Goal: Information Seeking & Learning: Find specific fact

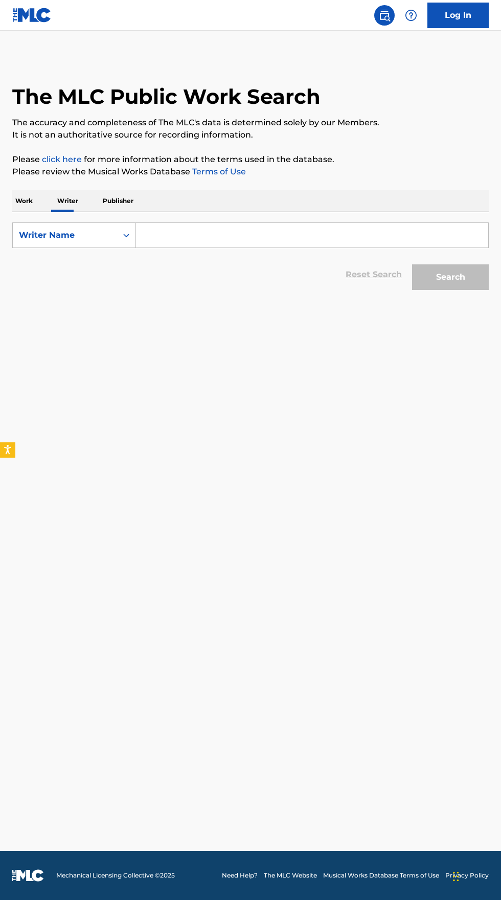
click at [23, 204] on p "Work" at bounding box center [24, 200] width 24 height 21
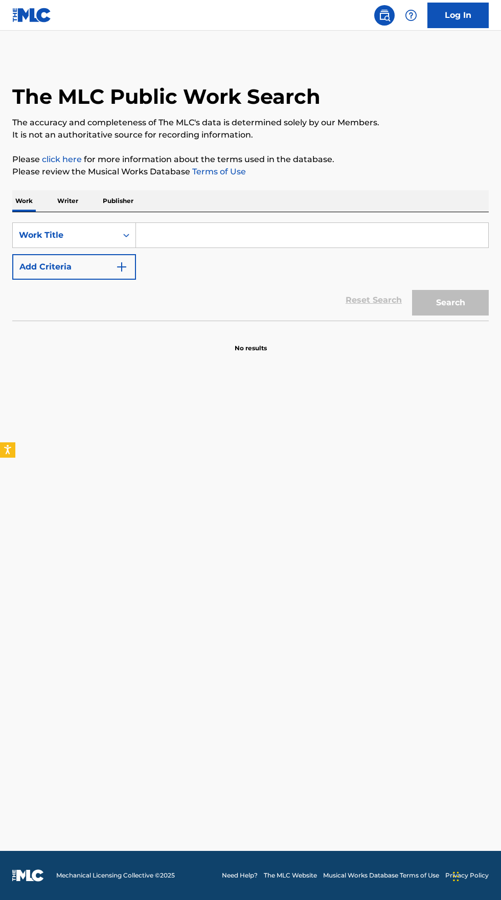
click at [216, 230] on input "Search Form" at bounding box center [312, 235] width 352 height 25
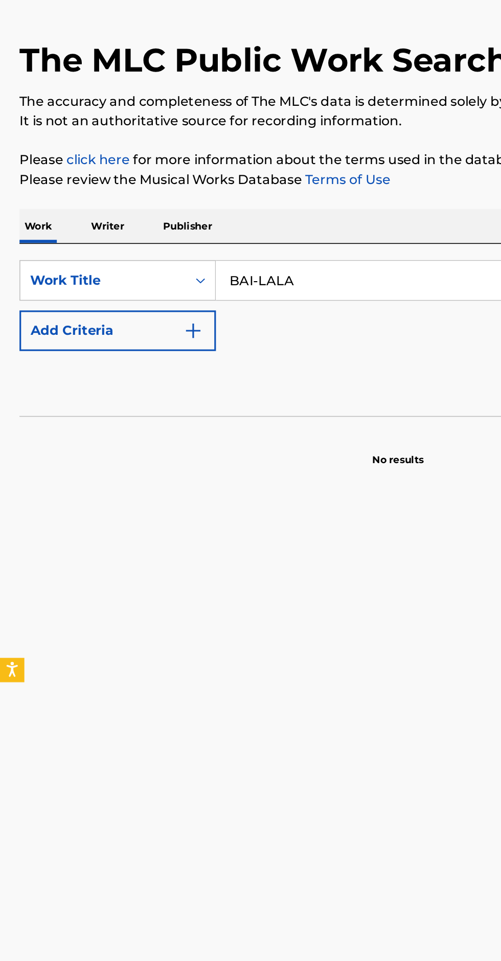
type input "BAI-LALA"
click at [131, 263] on button "Add Criteria" at bounding box center [74, 267] width 124 height 26
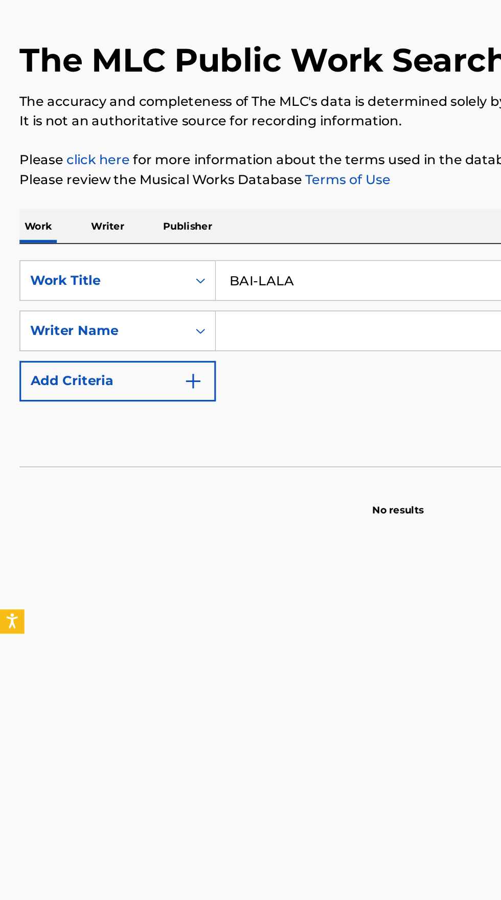
click at [199, 264] on input "Search Form" at bounding box center [302, 267] width 333 height 25
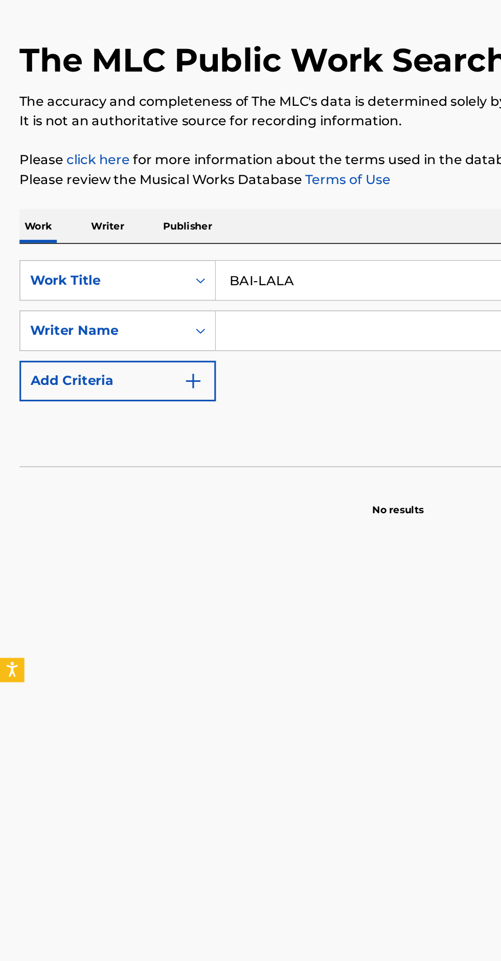
click at [276, 175] on p "Please review the Musical Works Database Terms of Use" at bounding box center [250, 172] width 477 height 12
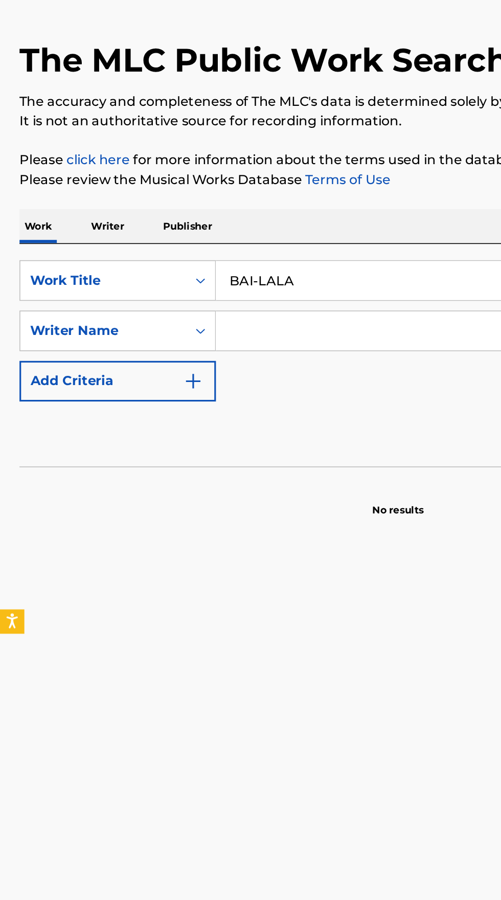
click at [204, 265] on input "Search Form" at bounding box center [302, 267] width 333 height 25
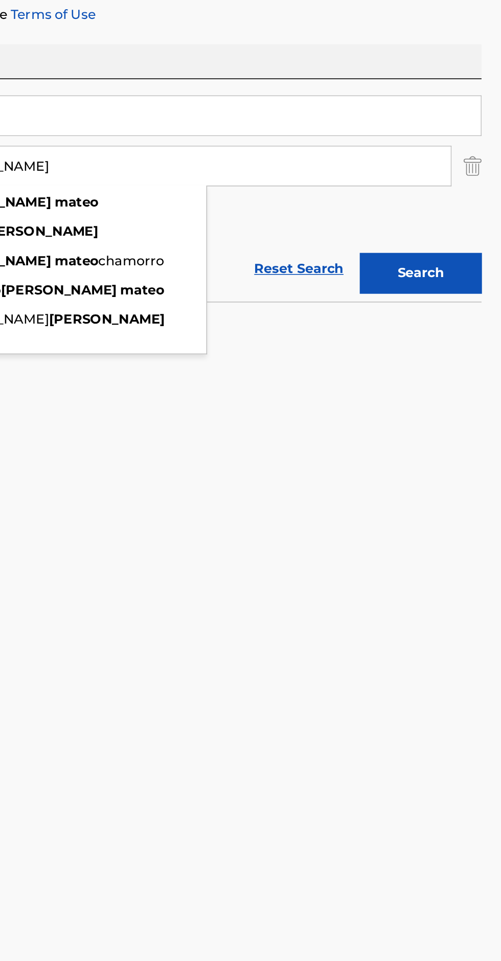
type input "[PERSON_NAME]"
click at [456, 328] on button "Search" at bounding box center [450, 335] width 77 height 26
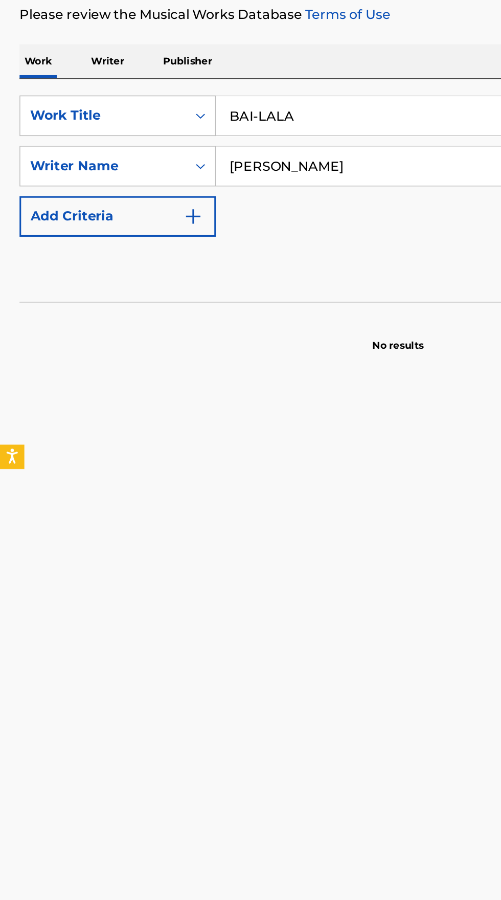
click at [68, 199] on p "Writer" at bounding box center [67, 200] width 27 height 21
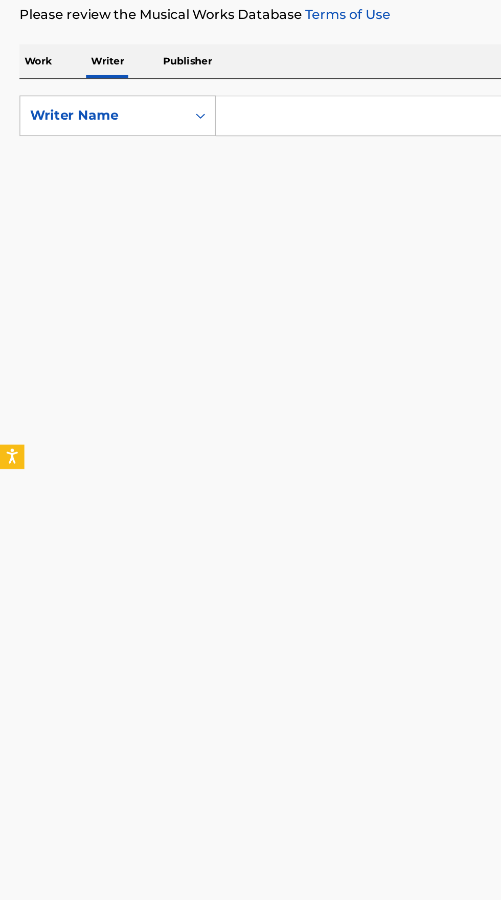
click at [205, 236] on input "Search Form" at bounding box center [312, 235] width 352 height 25
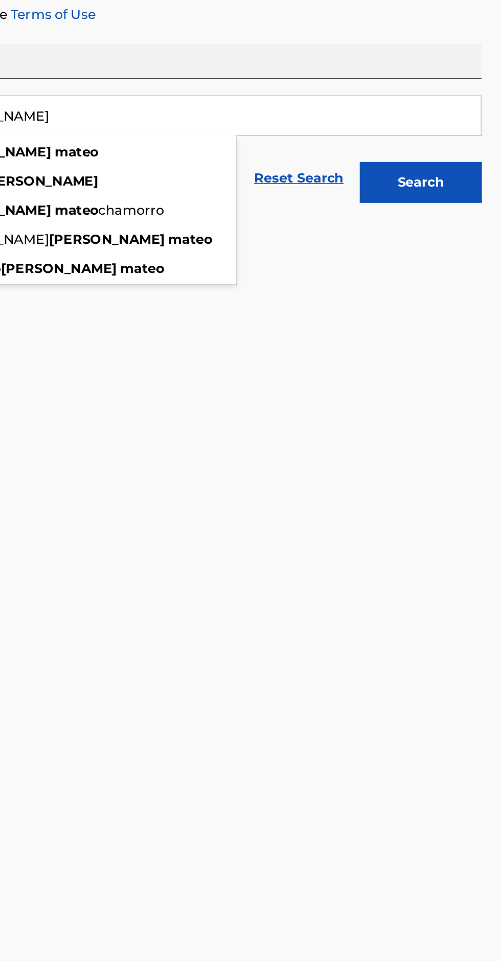
type input "[PERSON_NAME]"
click at [462, 271] on button "Search" at bounding box center [450, 277] width 77 height 26
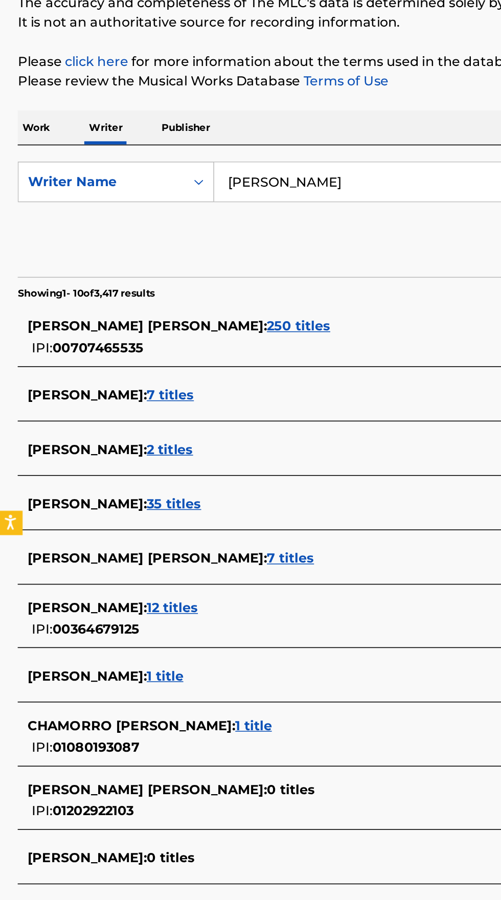
click at [72, 370] on span "[PERSON_NAME] :" at bounding box center [55, 370] width 75 height 10
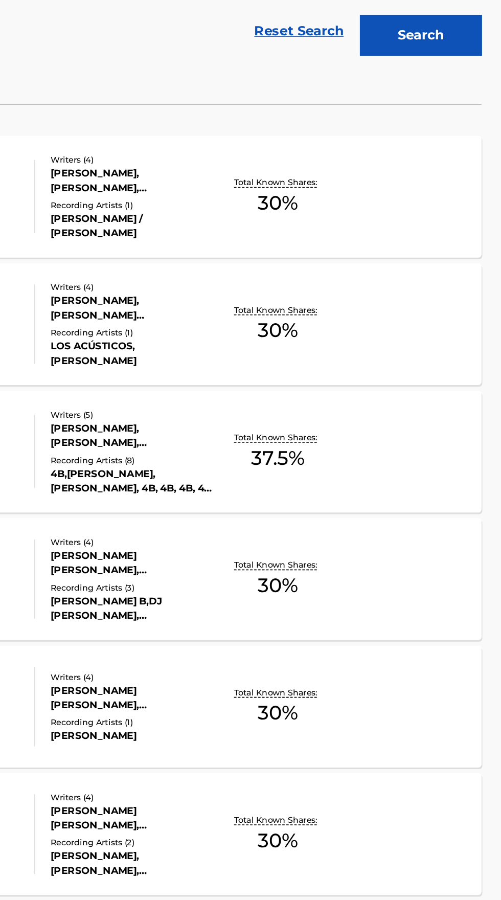
scroll to position [43, 0]
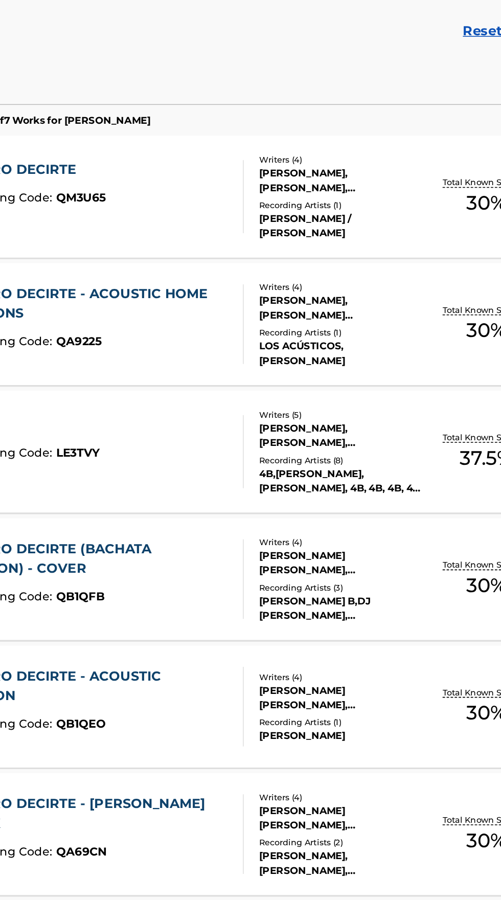
click at [182, 343] on div "QUIERO DECIRTE MLC Song Code : QM3U65 ISWC :" at bounding box center [117, 335] width 181 height 46
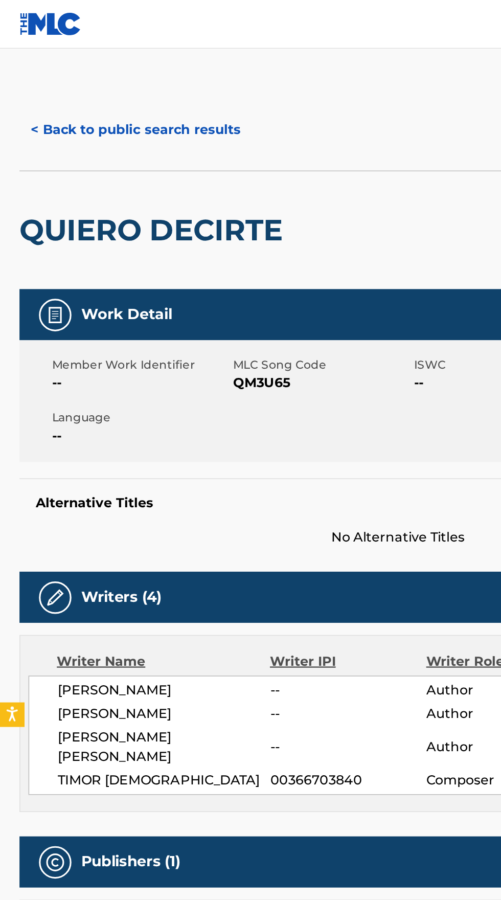
click at [103, 77] on button "< Back to public search results" at bounding box center [85, 82] width 147 height 26
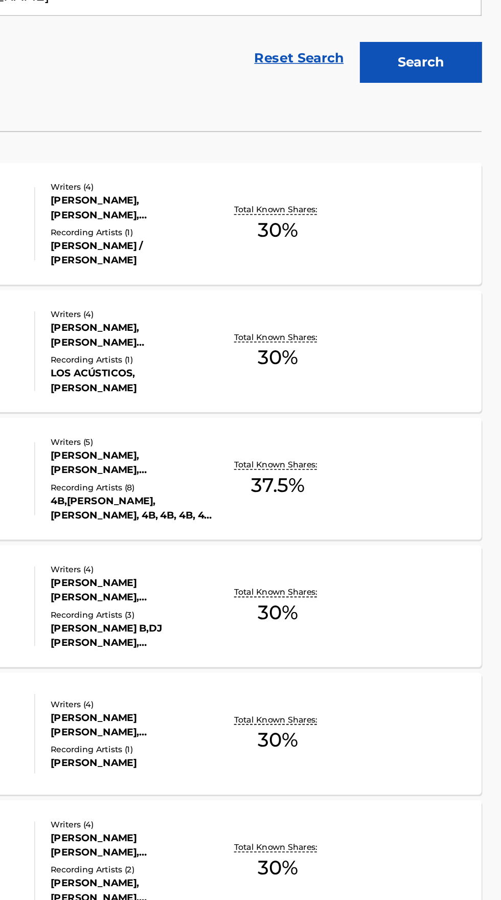
click at [252, 540] on div "Writers ( 5 ) [PERSON_NAME], [PERSON_NAME], [PERSON_NAME], [PERSON_NAME] [PERSO…" at bounding box center [264, 539] width 113 height 55
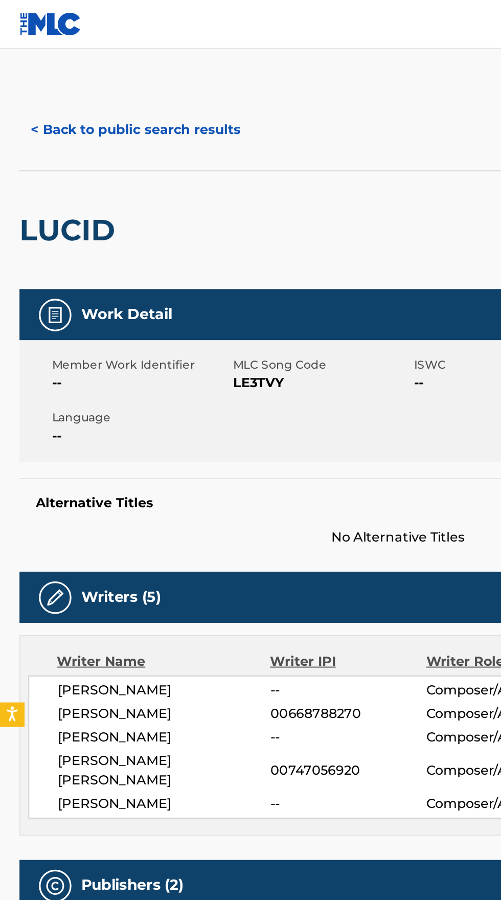
click at [114, 79] on button "< Back to public search results" at bounding box center [85, 82] width 147 height 26
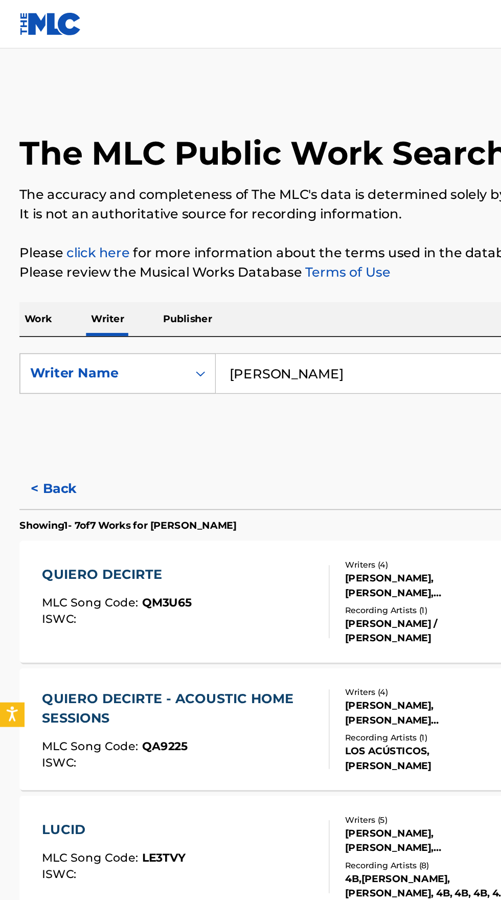
click at [234, 230] on input "[PERSON_NAME]" at bounding box center [312, 235] width 352 height 25
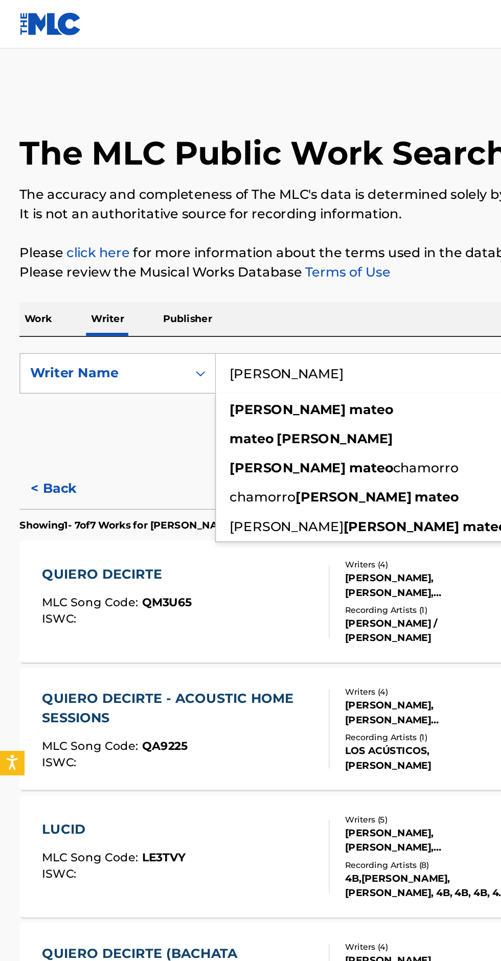
click at [253, 143] on div "The MLC Public Work Search The accuracy and completeness of The MLC's data is d…" at bounding box center [250, 501] width 501 height 891
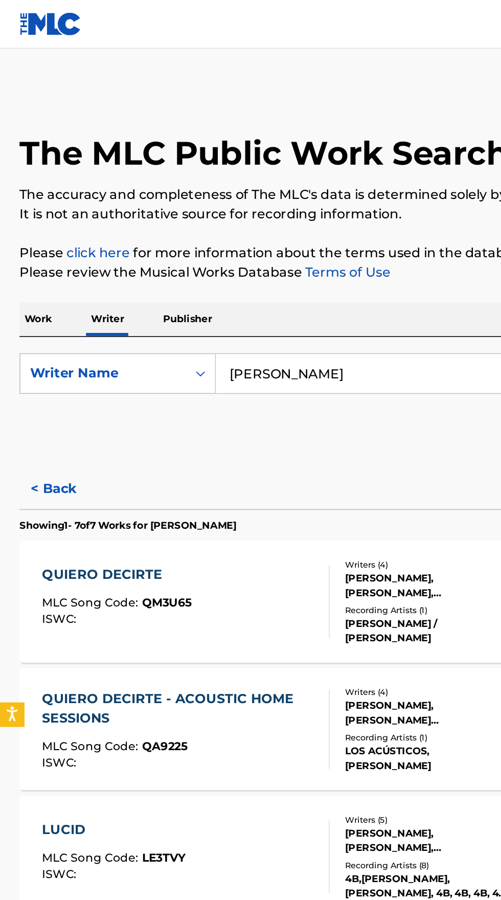
click at [40, 304] on button "< Back" at bounding box center [42, 308] width 61 height 26
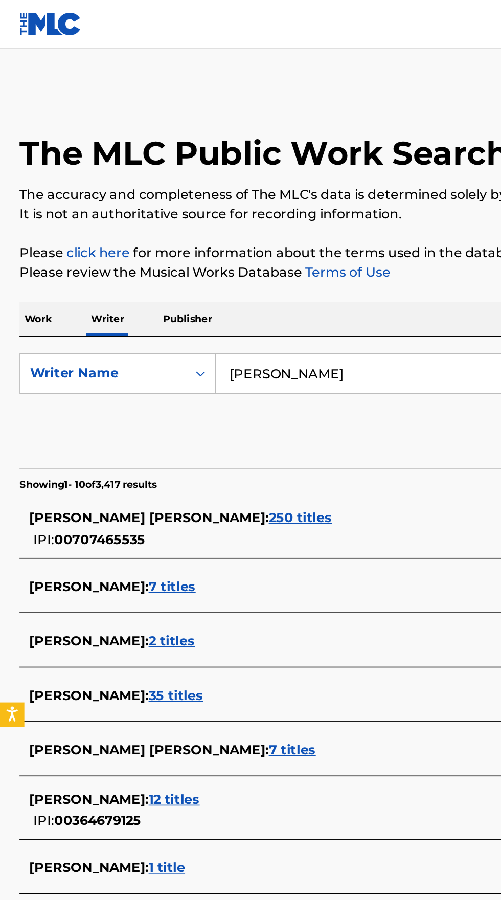
click at [249, 233] on input "[PERSON_NAME]" at bounding box center [312, 235] width 352 height 25
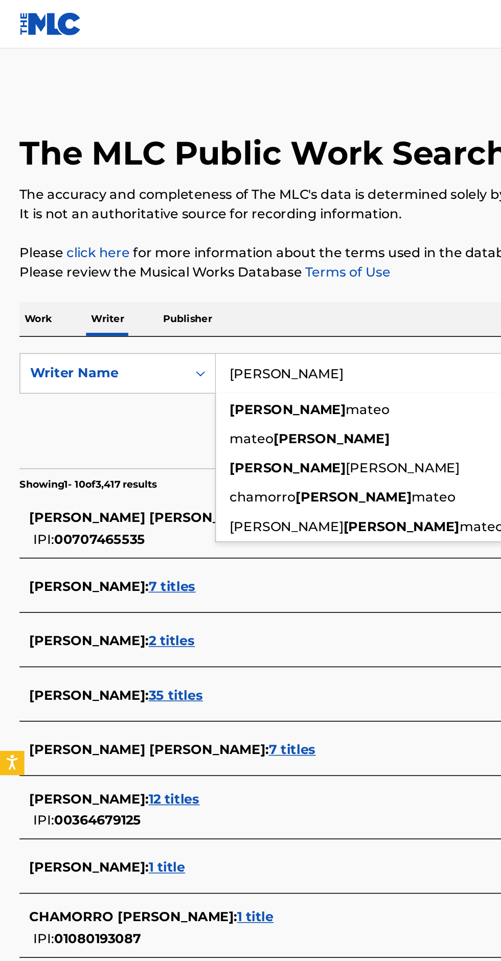
type input "[PERSON_NAME]"
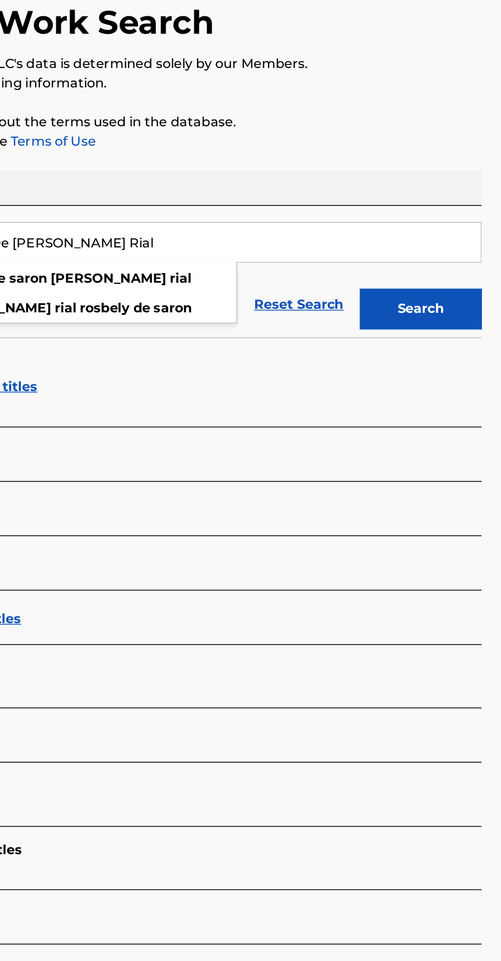
type input "Rosbely De [PERSON_NAME] Rial"
click at [454, 277] on button "Search" at bounding box center [450, 277] width 77 height 26
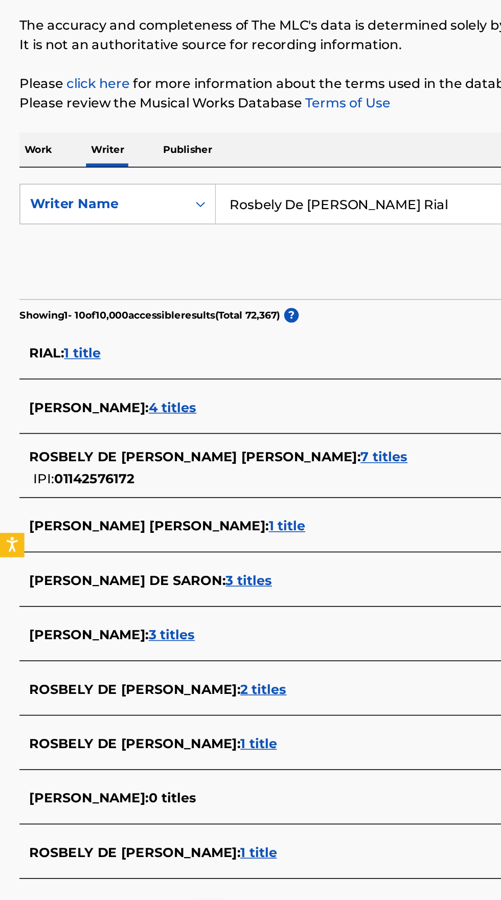
click at [140, 542] on span "ROSBELY DE [PERSON_NAME] :" at bounding box center [84, 541] width 133 height 10
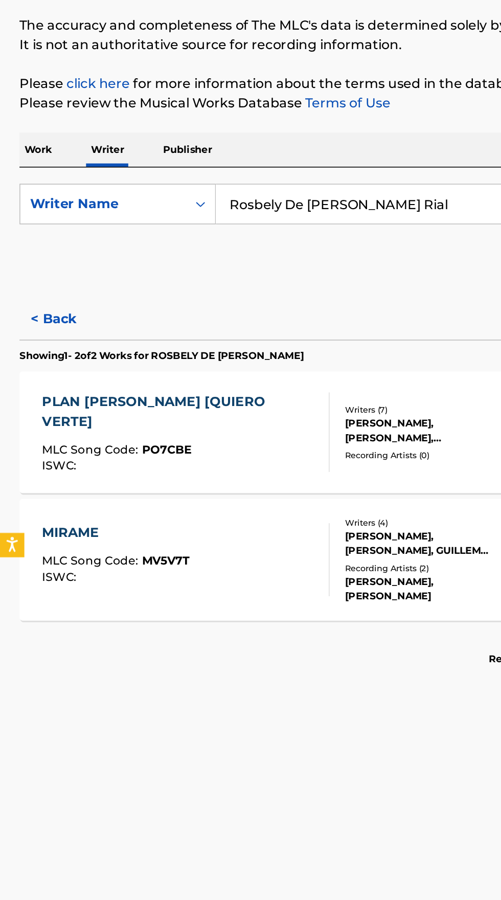
click at [160, 396] on div "ISWC :" at bounding box center [113, 400] width 172 height 8
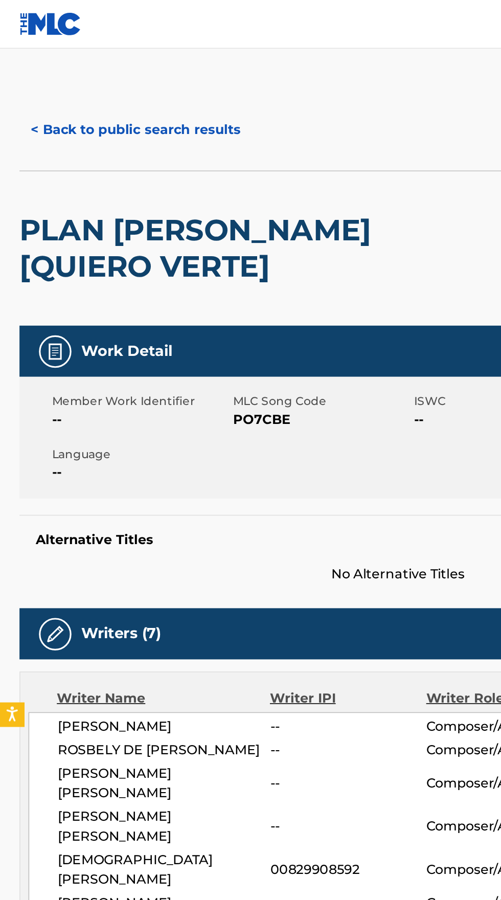
click at [98, 77] on button "< Back to public search results" at bounding box center [85, 82] width 147 height 26
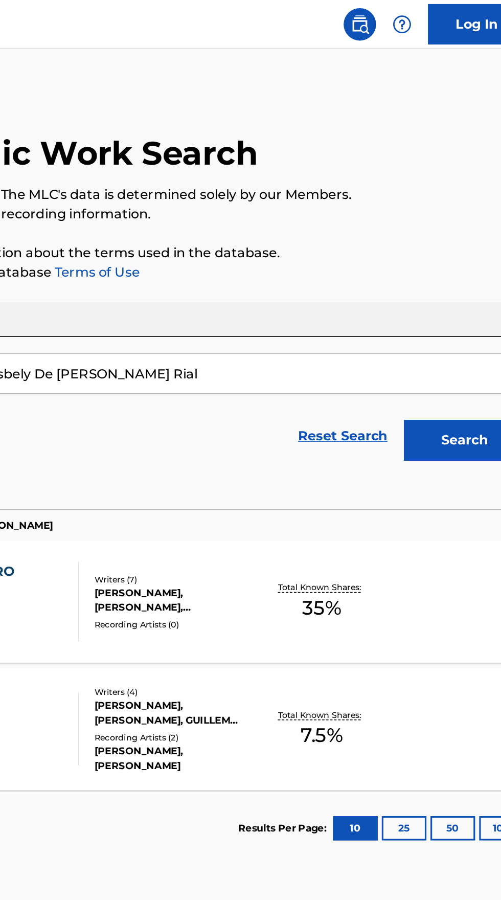
click at [242, 448] on div "[PERSON_NAME], [PERSON_NAME], GUILLEM [PERSON_NAME] [PERSON_NAME], [PERSON_NAME…" at bounding box center [268, 449] width 103 height 18
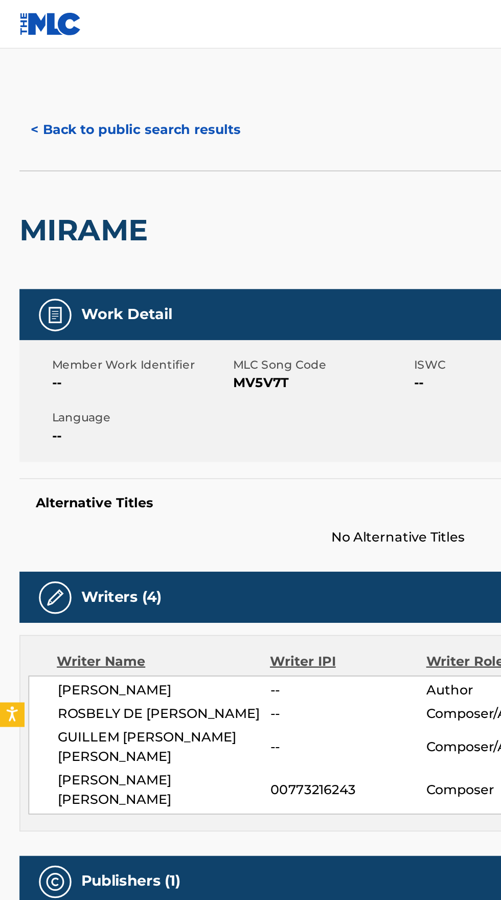
click at [98, 72] on button "< Back to public search results" at bounding box center [85, 82] width 147 height 26
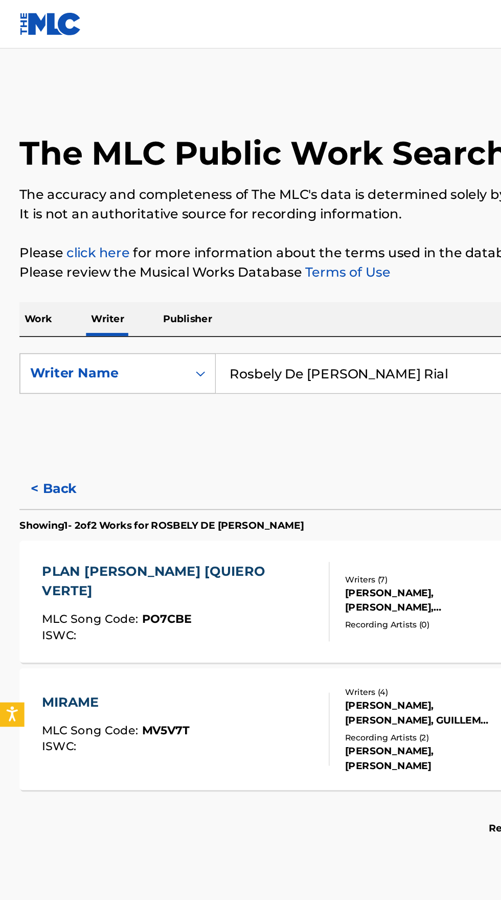
click at [285, 223] on input "Rosbely De [PERSON_NAME] Rial" at bounding box center [312, 235] width 352 height 25
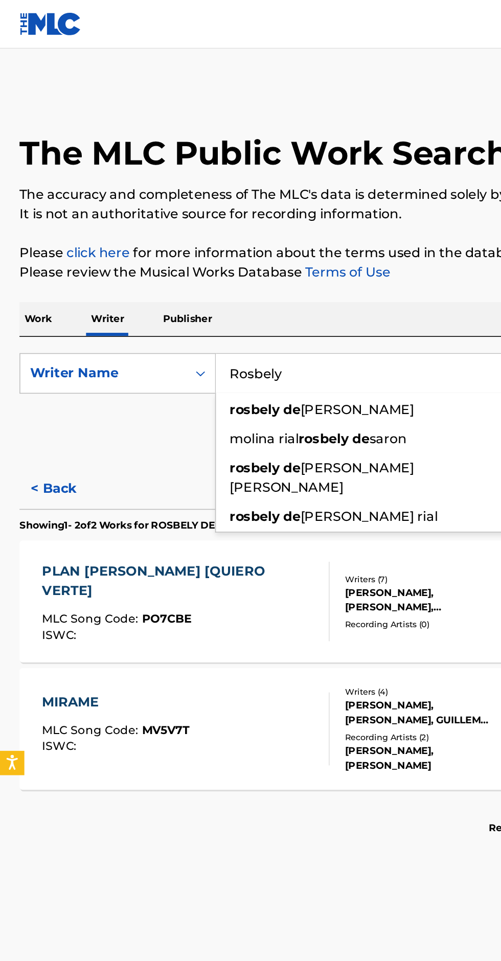
type input "Rosbely"
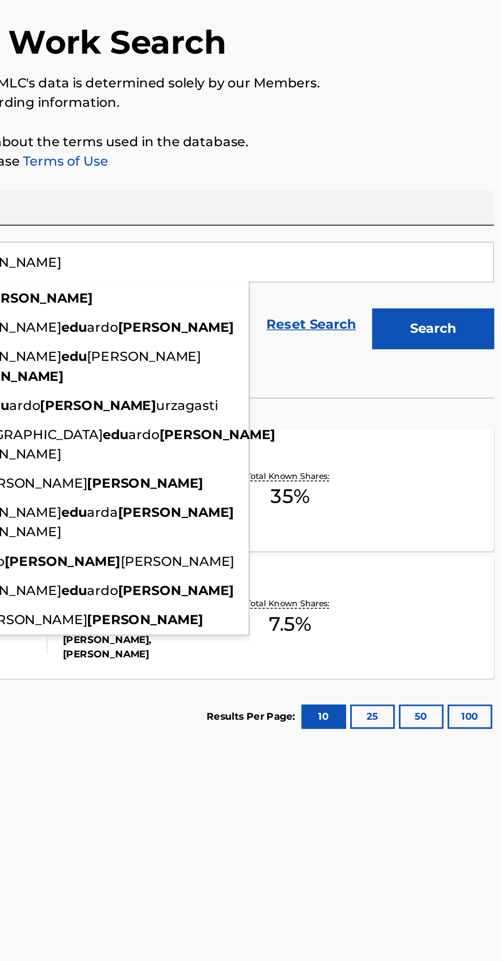
type input "[PERSON_NAME]"
click at [455, 268] on button "Search" at bounding box center [450, 277] width 77 height 26
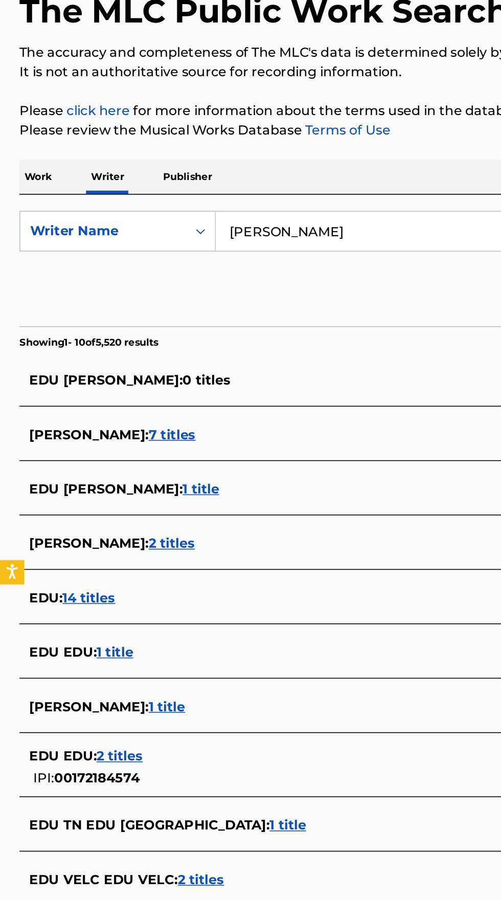
click at [144, 537] on div "[PERSON_NAME] : 1 title" at bounding box center [237, 535] width 438 height 12
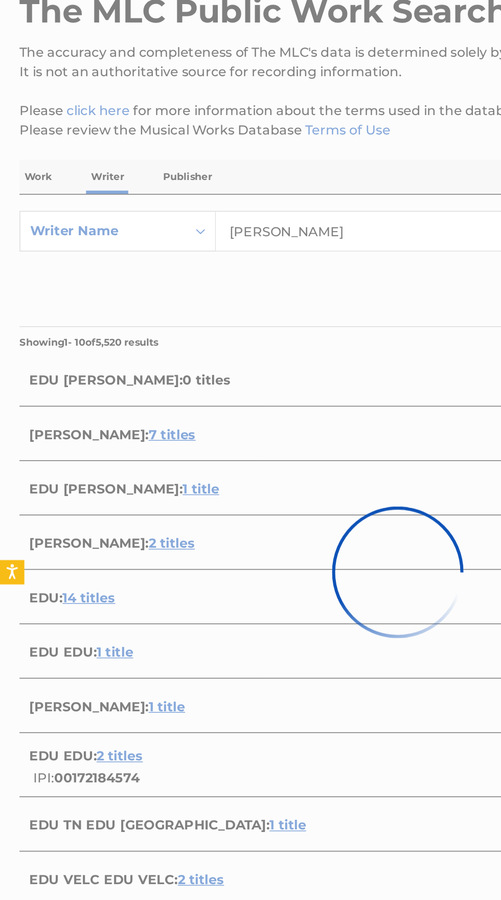
click at [53, 533] on div at bounding box center [250, 450] width 501 height 900
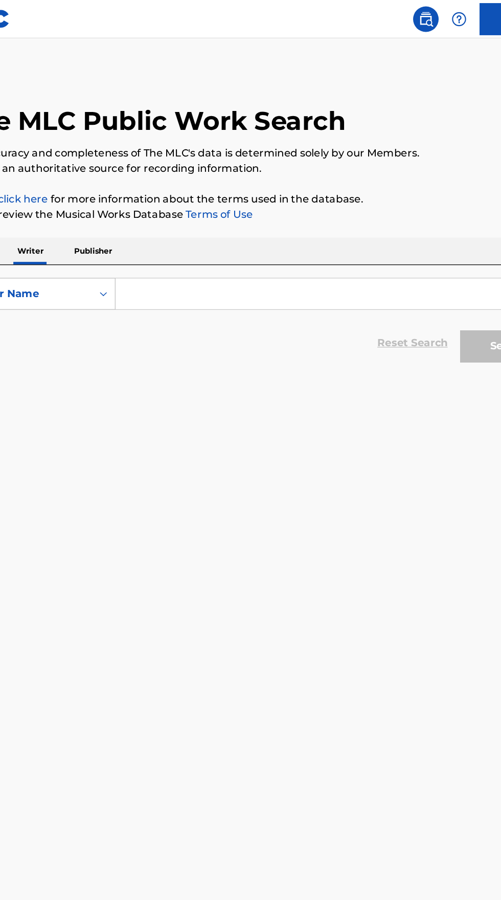
click at [216, 231] on input "Search Form" at bounding box center [312, 235] width 352 height 25
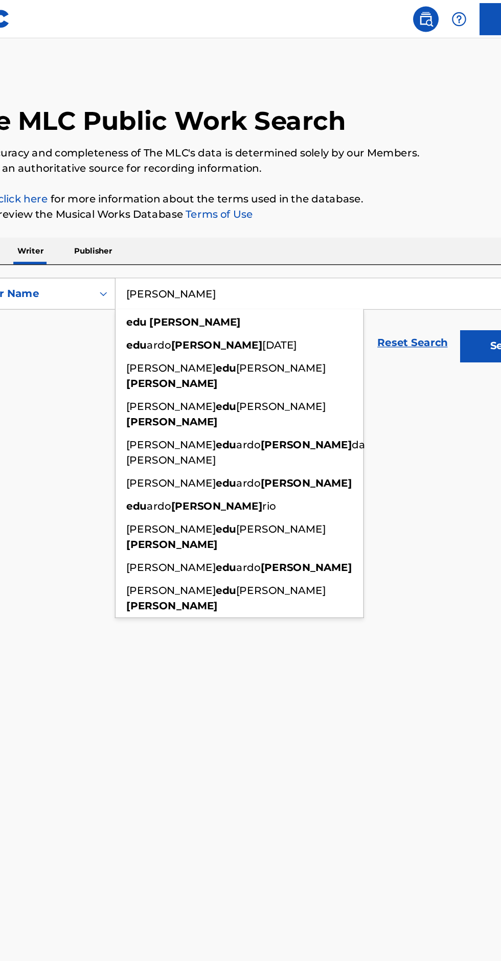
type input "[PERSON_NAME]"
click at [438, 273] on button "Search" at bounding box center [450, 277] width 77 height 26
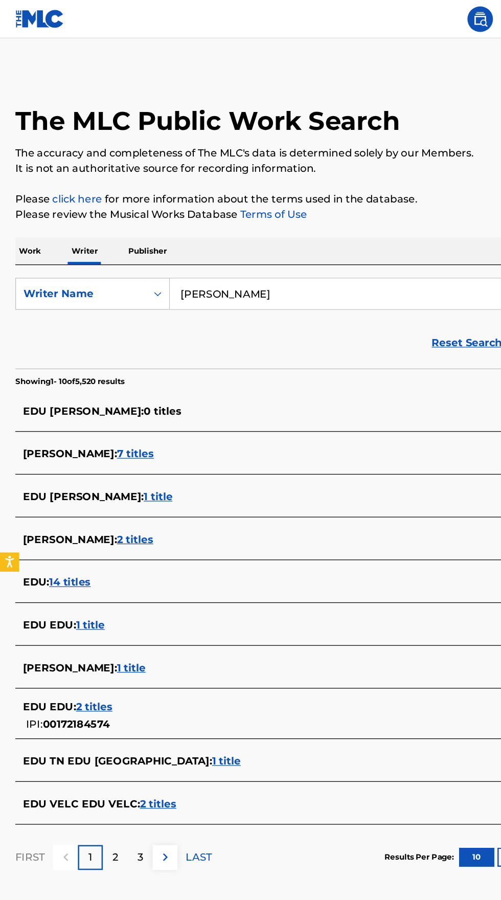
click at [119, 536] on div "[PERSON_NAME] : 1 title" at bounding box center [237, 535] width 438 height 12
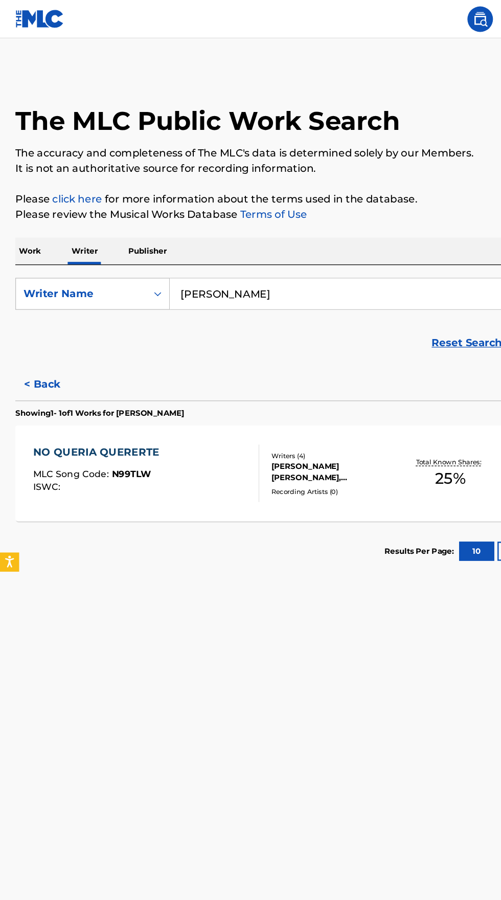
click at [156, 391] on div "NO QUERIA QUERERTE MLC Song Code : N99TLW ISWC :" at bounding box center [117, 379] width 181 height 46
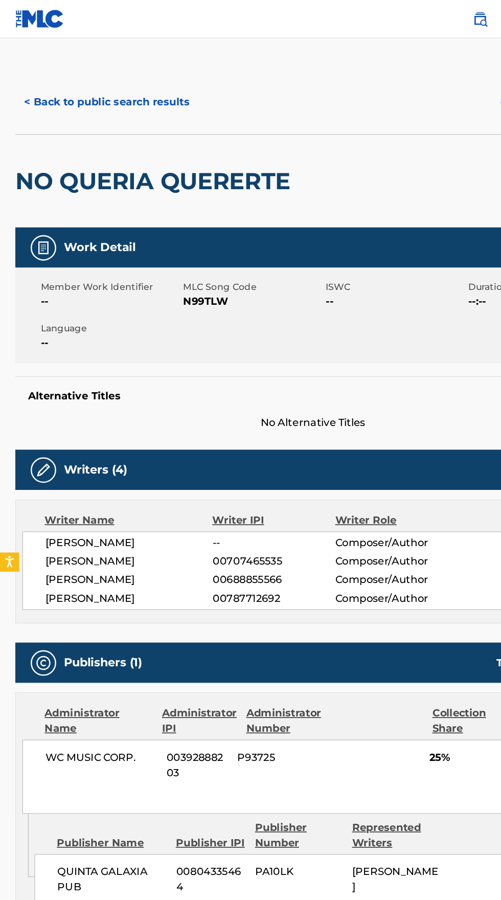
click at [62, 81] on button "< Back to public search results" at bounding box center [85, 82] width 147 height 26
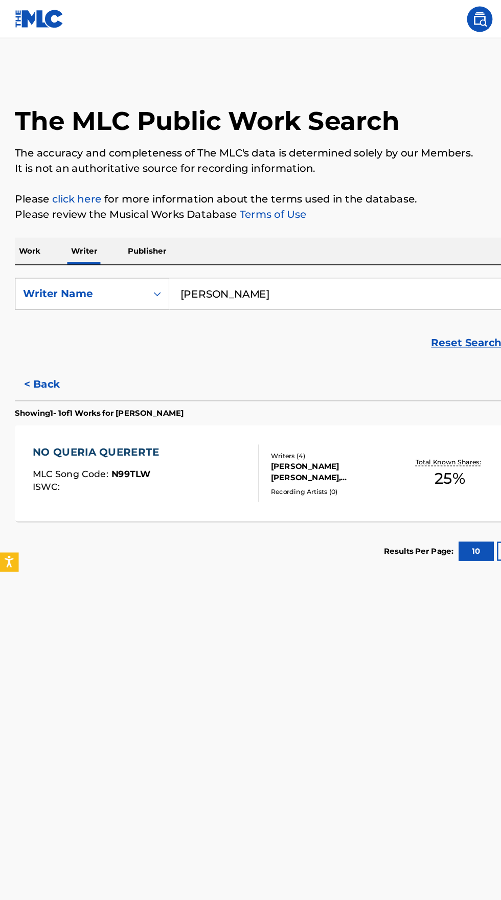
click at [34, 299] on button "< Back" at bounding box center [42, 308] width 61 height 26
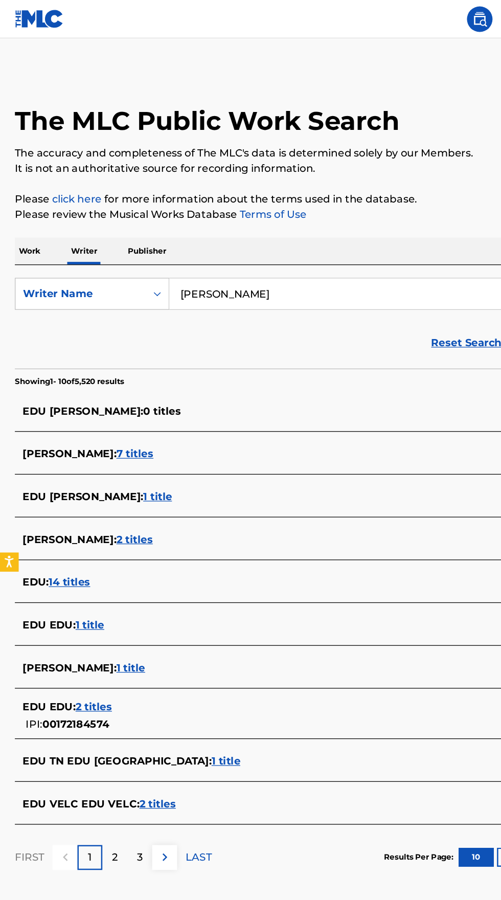
click at [223, 233] on input "[PERSON_NAME]" at bounding box center [312, 235] width 352 height 25
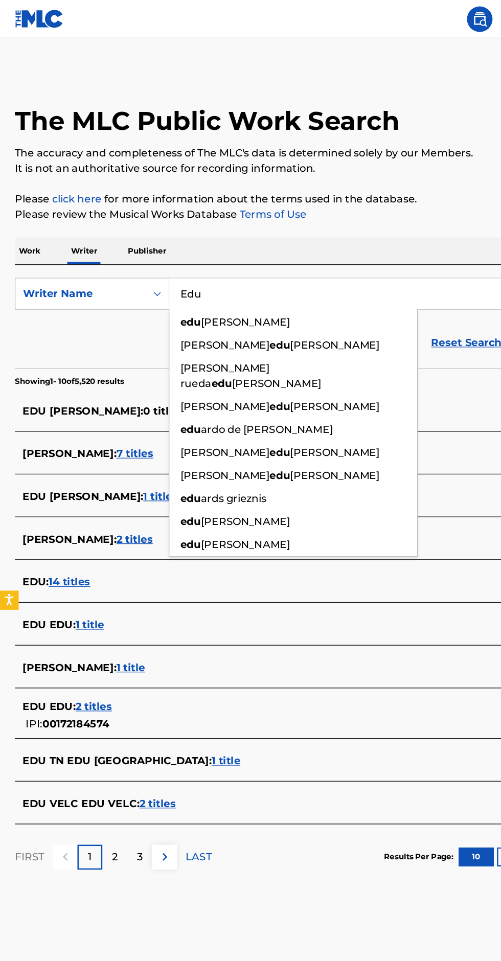
type input "Edu"
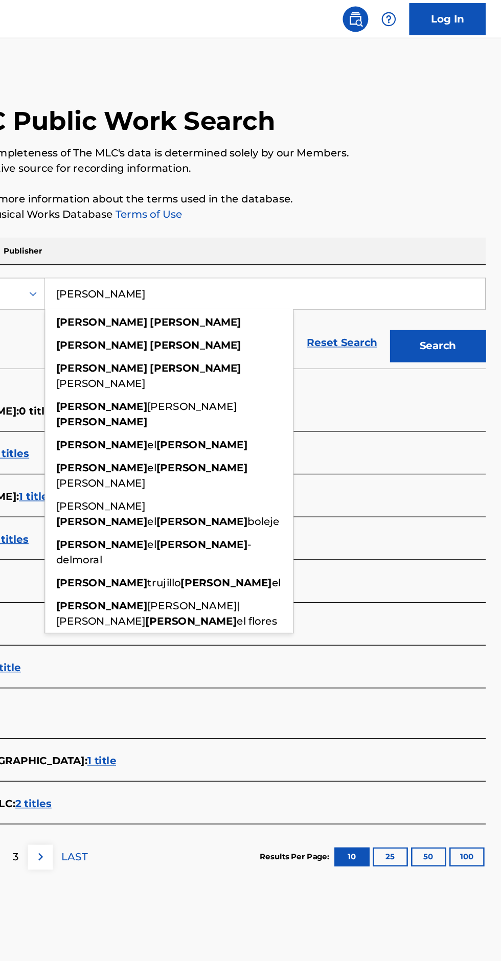
type input "Dani Ruiz"
click at [463, 271] on button "Search" at bounding box center [450, 277] width 77 height 26
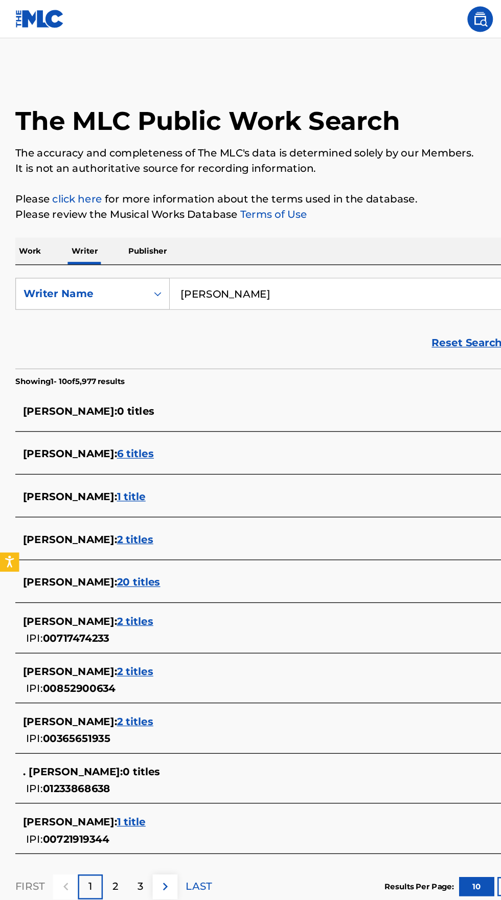
click at [119, 357] on div "DANI RUIZ : 6 titles" at bounding box center [237, 363] width 438 height 12
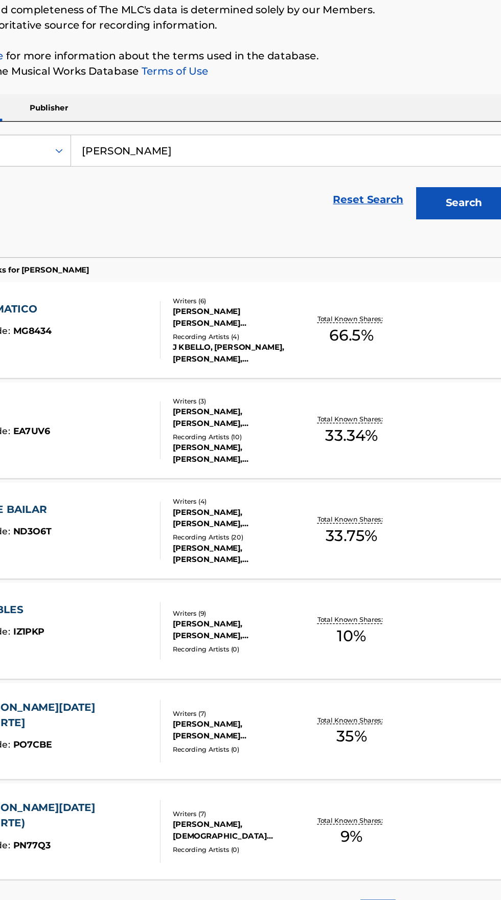
click at [166, 381] on div "MONOCROMATICO MLC Song Code : MG8434 ISWC :" at bounding box center [117, 379] width 181 height 46
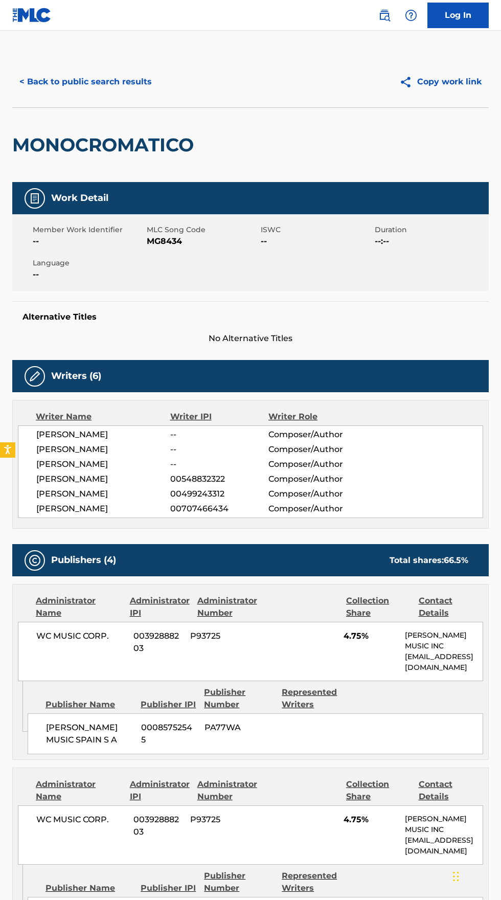
click at [97, 82] on button "< Back to public search results" at bounding box center [85, 82] width 147 height 26
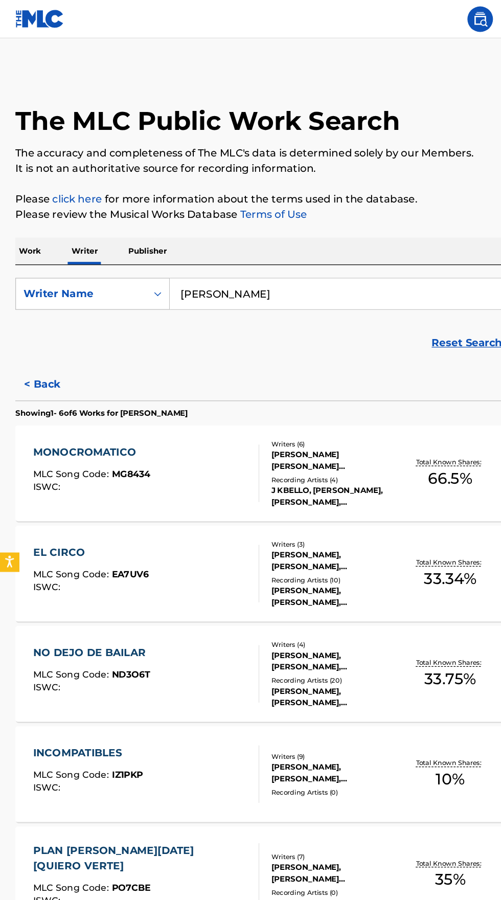
click at [267, 232] on input "Dani Ruiz" at bounding box center [312, 235] width 352 height 25
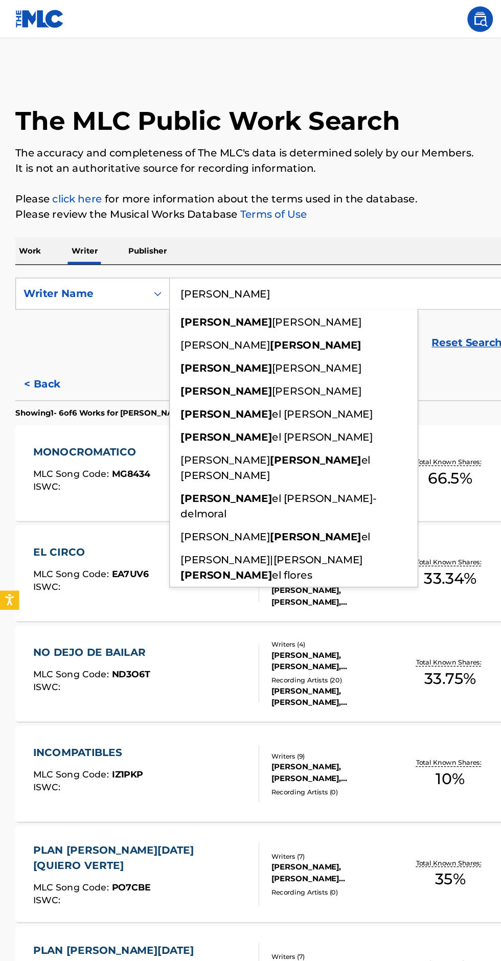
type input "Dani"
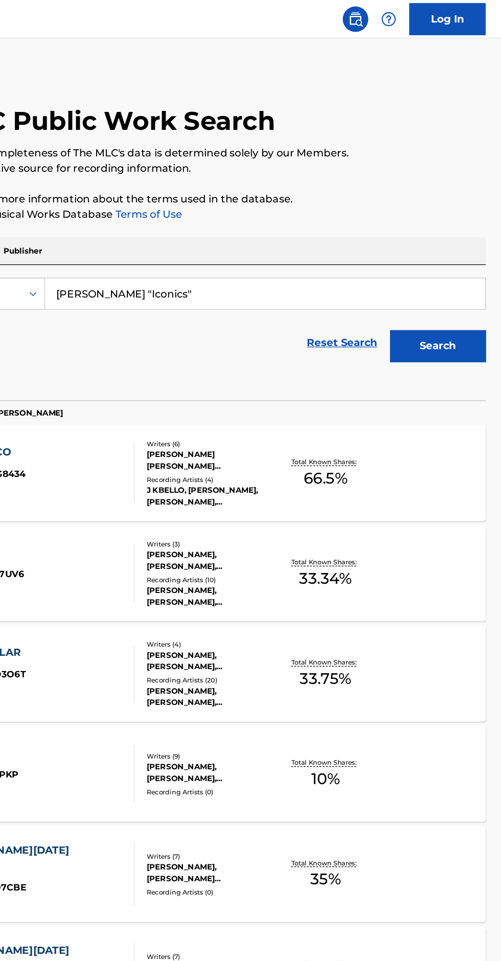
type input "Asier Cerezo Cano "Iconics""
click at [470, 269] on button "Search" at bounding box center [450, 277] width 77 height 26
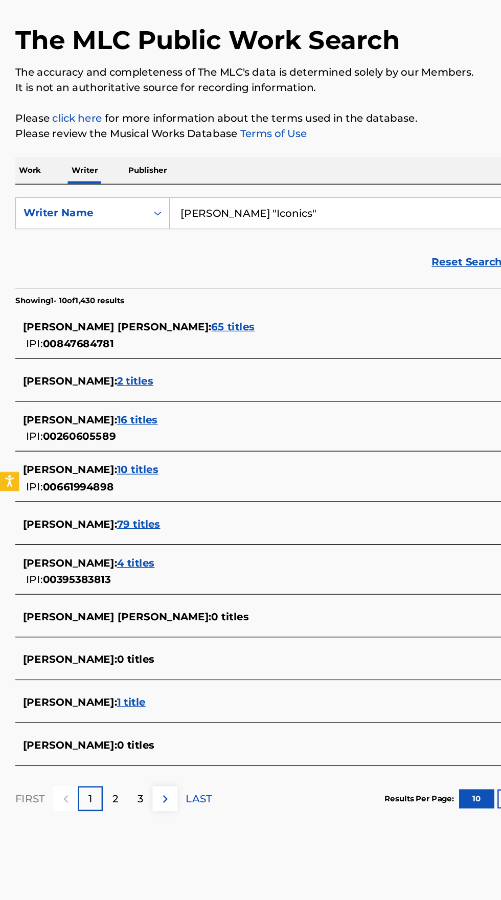
click at [290, 231] on input "Asier Cerezo Cano "Iconics"" at bounding box center [312, 235] width 352 height 25
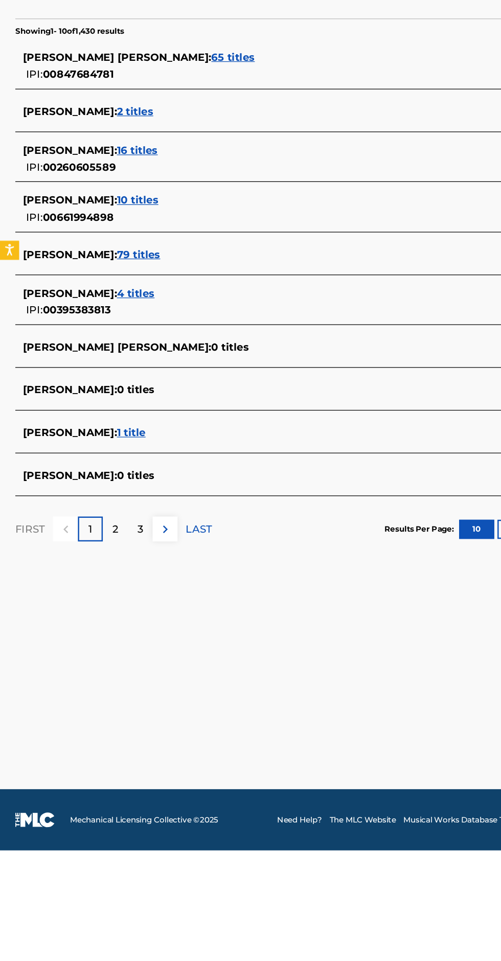
click at [168, 518] on div "ASIER CEREZO CANO : 4 titles" at bounding box center [237, 515] width 438 height 12
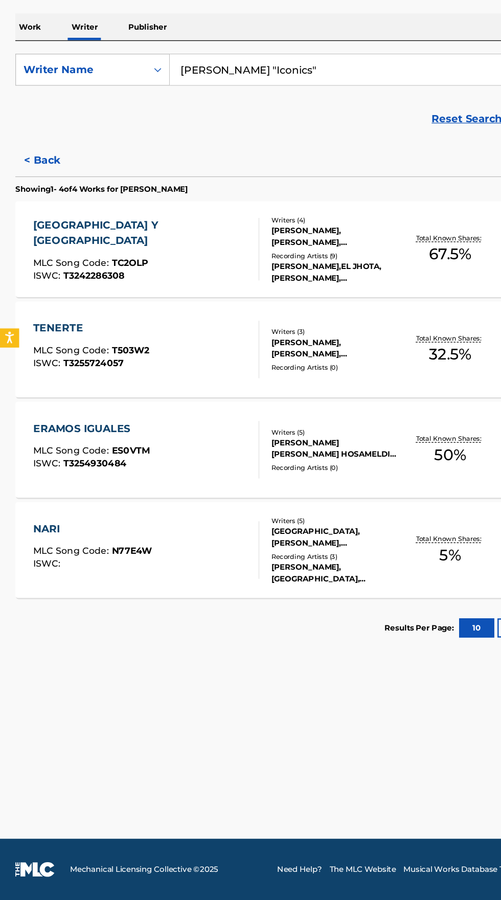
click at [31, 307] on button "< Back" at bounding box center [42, 308] width 61 height 26
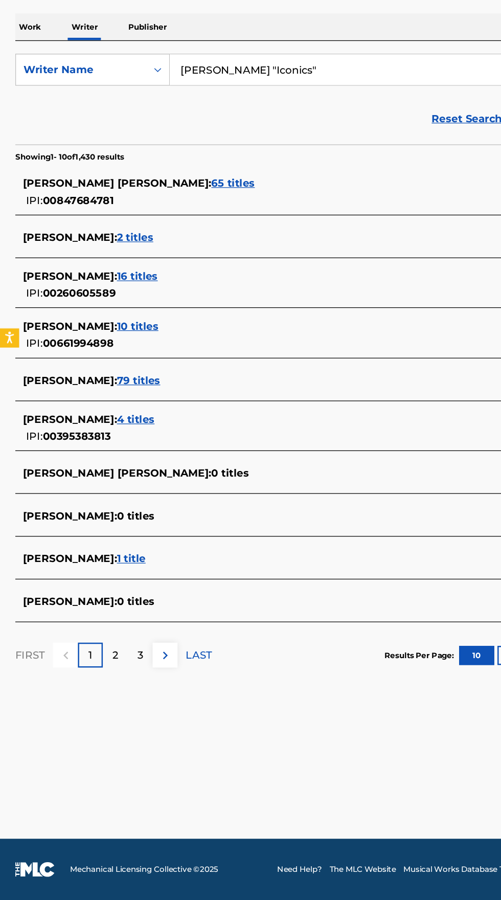
click at [207, 481] on div "ASIER CEREZO CANO : 79 titles" at bounding box center [237, 484] width 438 height 12
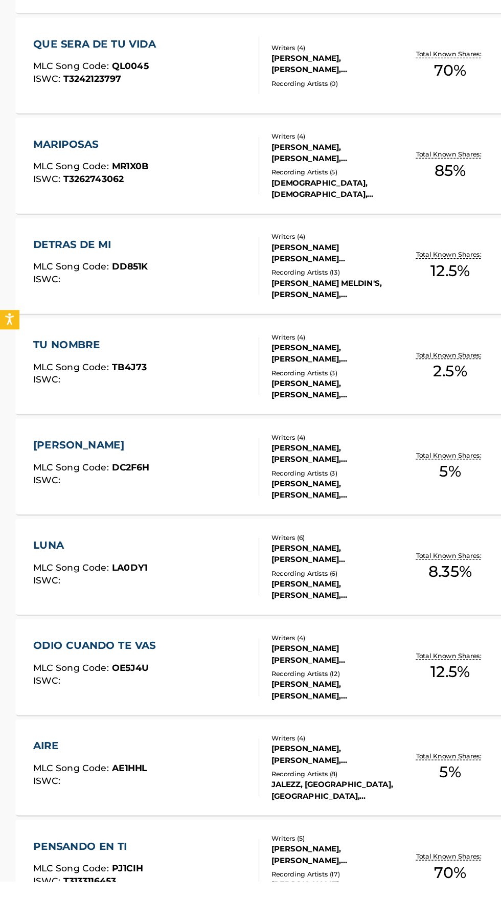
scroll to position [213, 0]
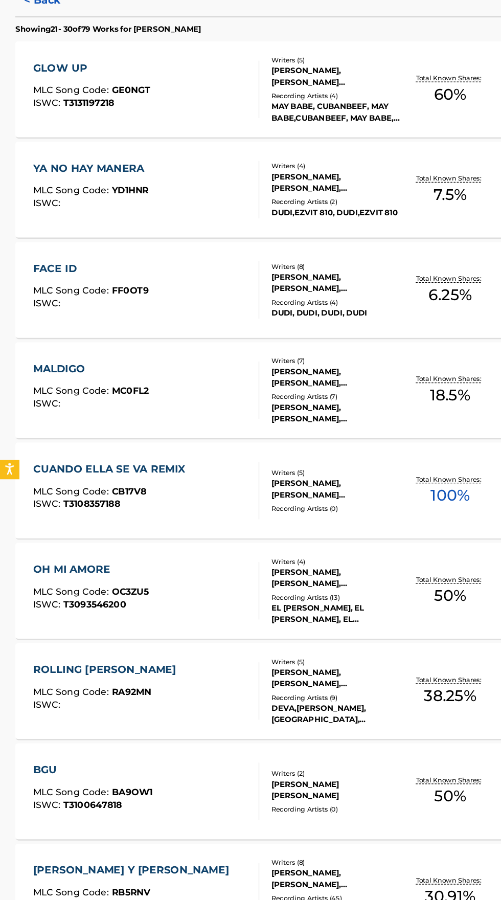
scroll to position [233, 0]
click at [96, 462] on div "CUANDO ELLA SE VA REMIX MLC Song Code : CB17V8 ISWC : T3108357188" at bounding box center [90, 467] width 127 height 46
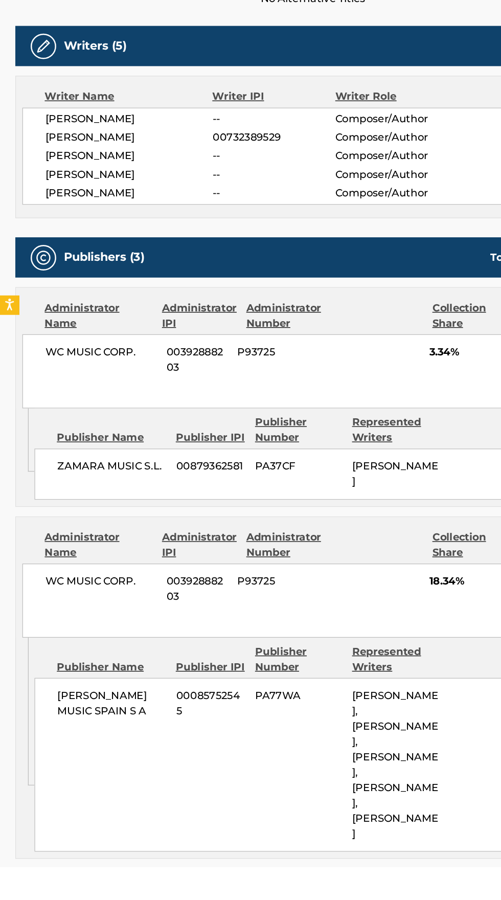
scroll to position [134, 0]
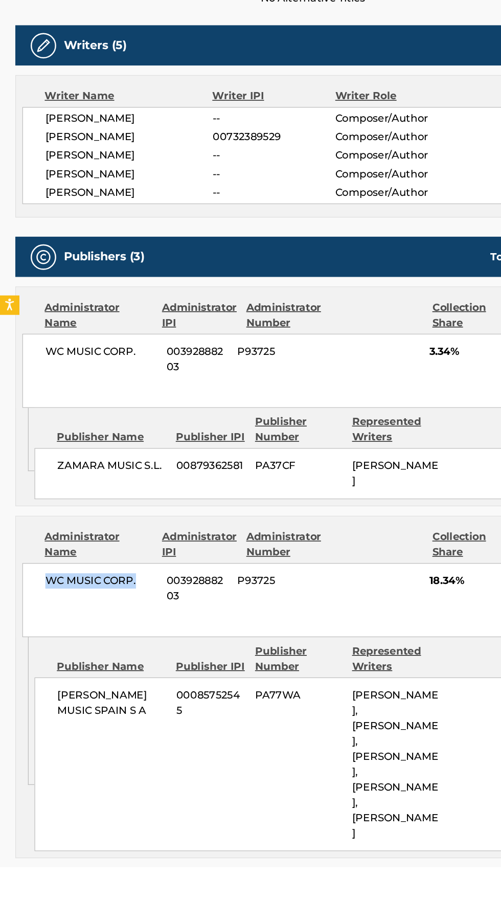
copy span "WC MUSIC CORP."
copy span "00392888203"
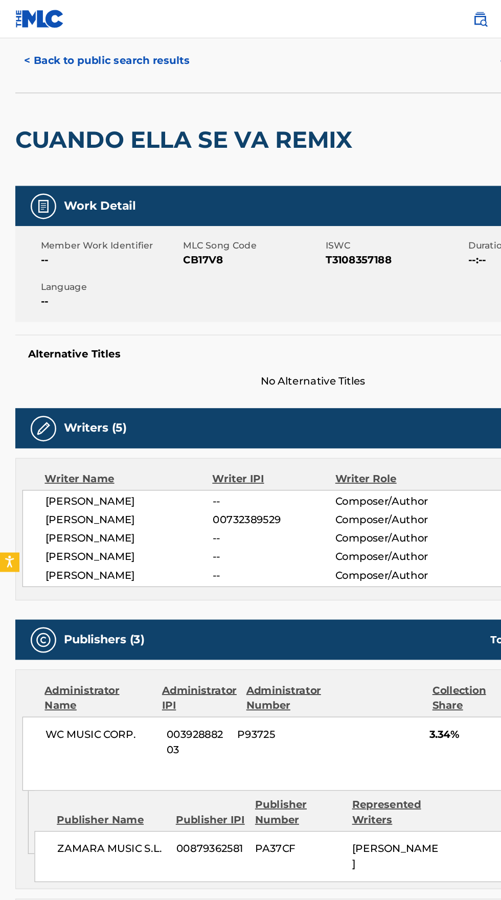
scroll to position [0, 0]
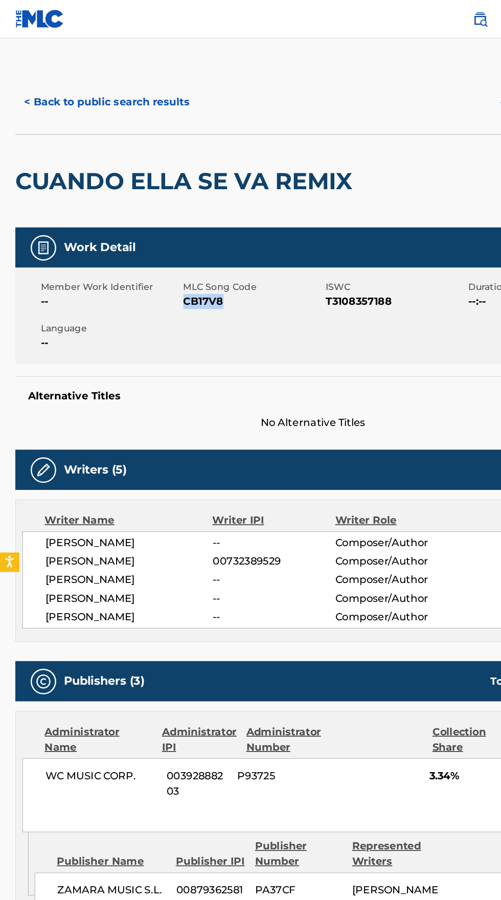
copy span "CB17V8"
copy span "ASIER CEREZO CANO"
click at [97, 82] on button "< Back to public search results" at bounding box center [85, 82] width 147 height 26
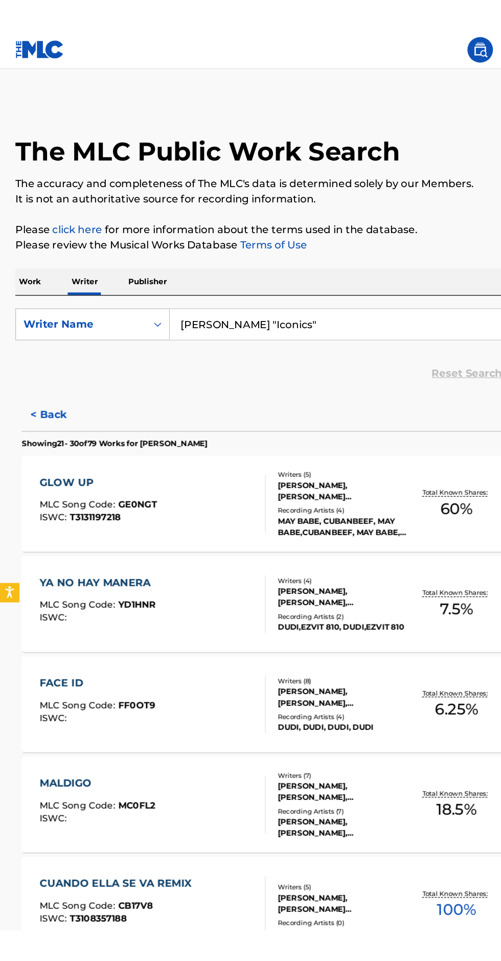
scroll to position [132, 0]
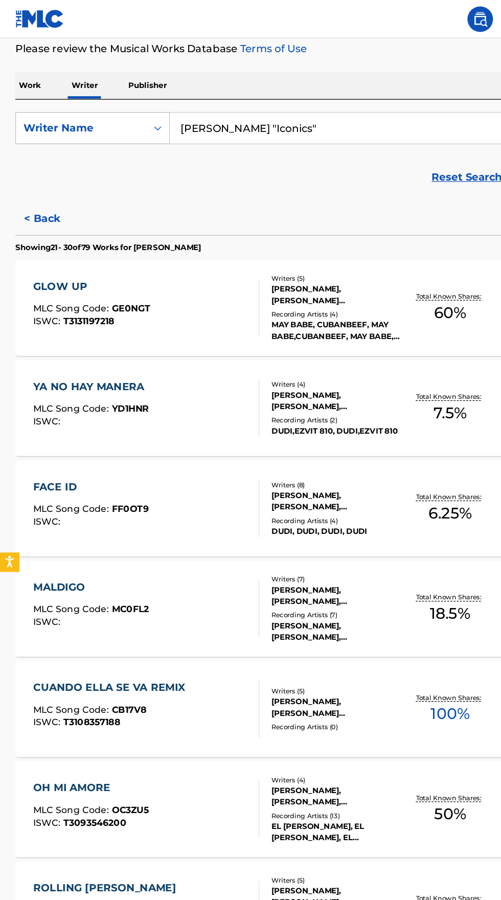
click at [288, 103] on input "Asier Cerezo Cano "Iconics"" at bounding box center [312, 103] width 352 height 25
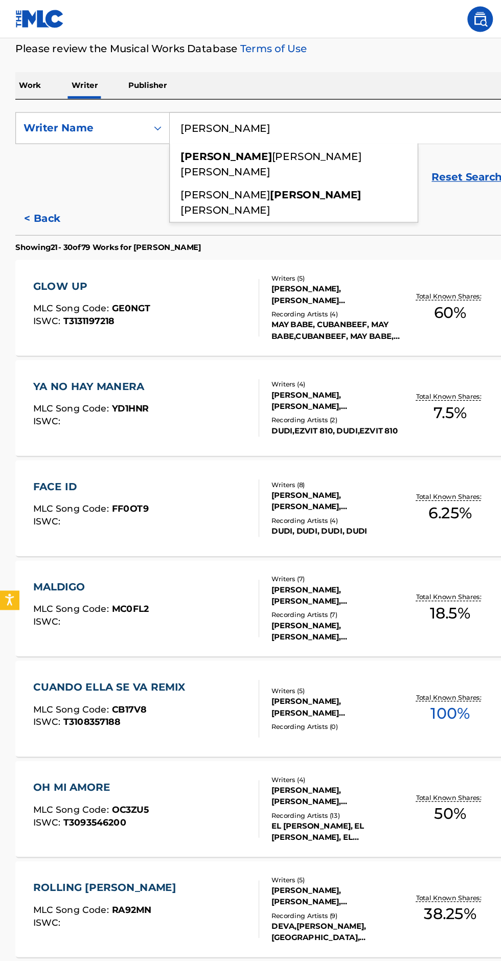
type input "Asier"
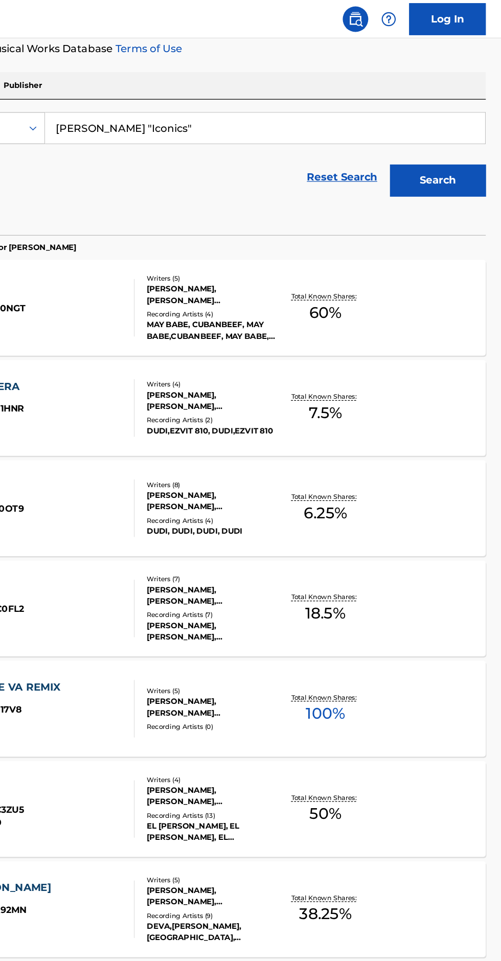
type input "Eduardo Moreno Palacios "Iconics""
click at [458, 142] on button "Search" at bounding box center [450, 145] width 77 height 26
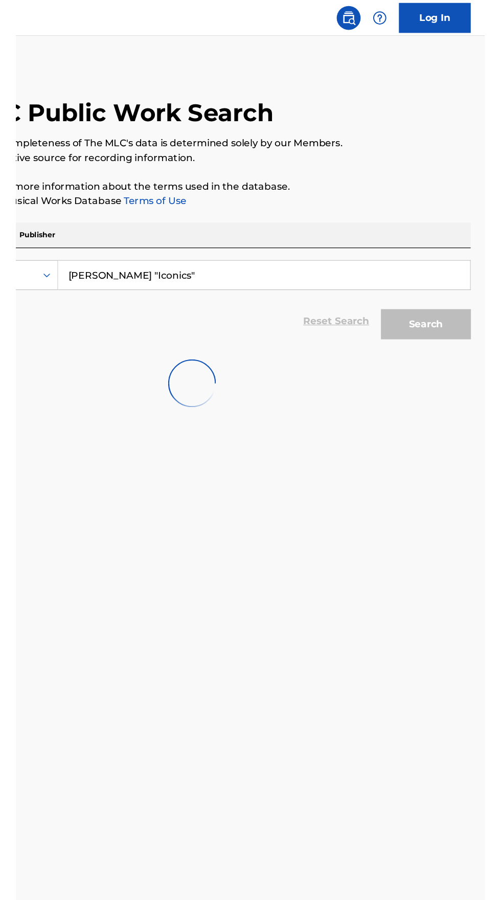
scroll to position [71, 0]
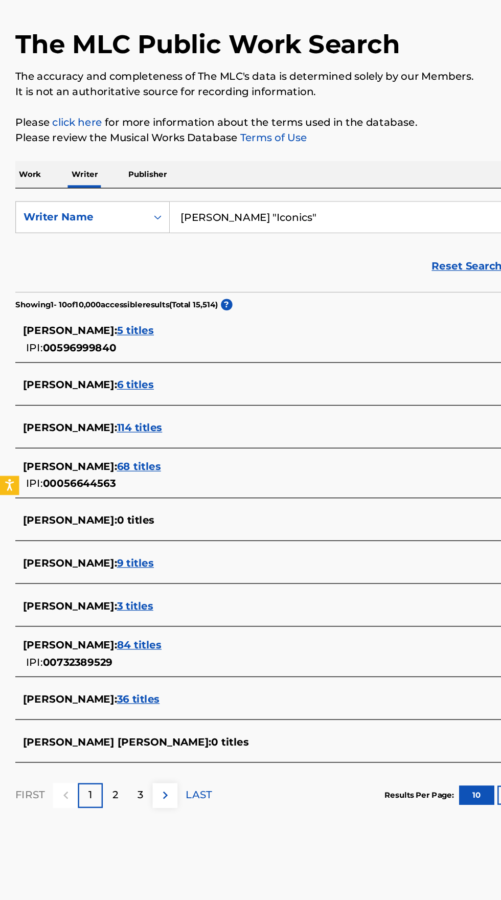
click at [94, 616] on span "EDUARDO MORENO PALACIOS :" at bounding box center [55, 621] width 75 height 10
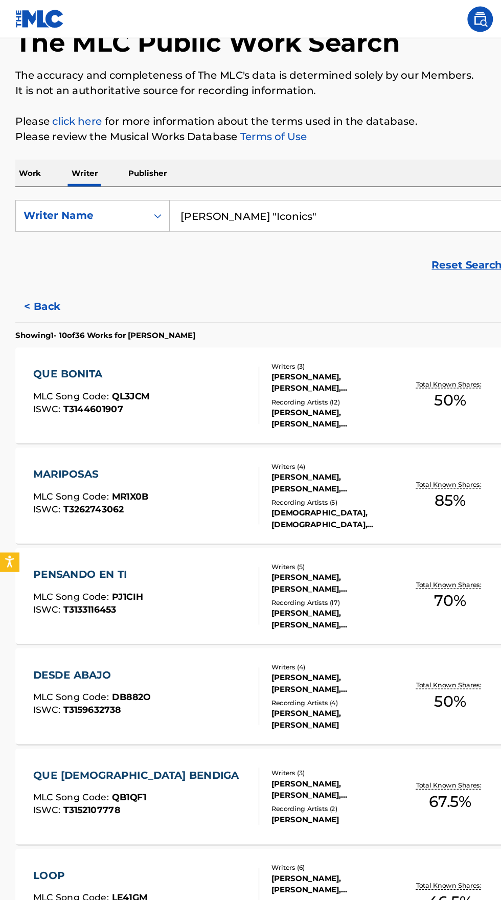
scroll to position [3, 0]
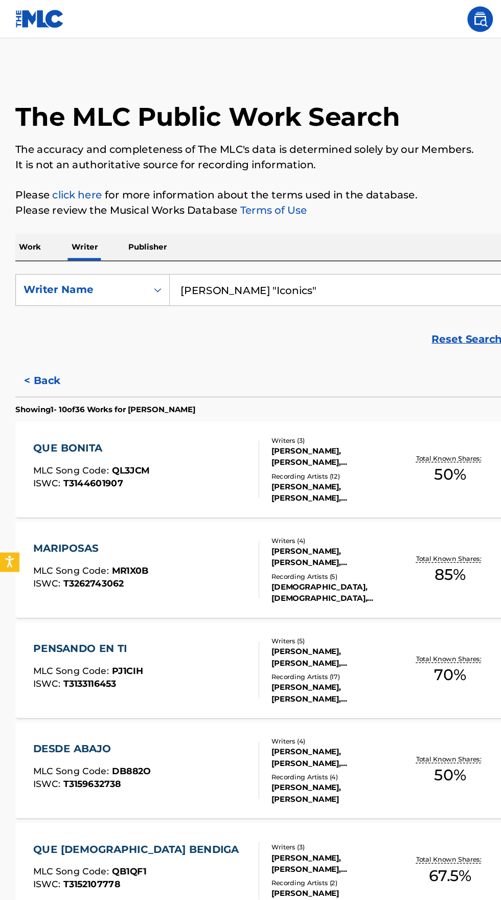
click at [31, 303] on button "< Back" at bounding box center [42, 305] width 61 height 26
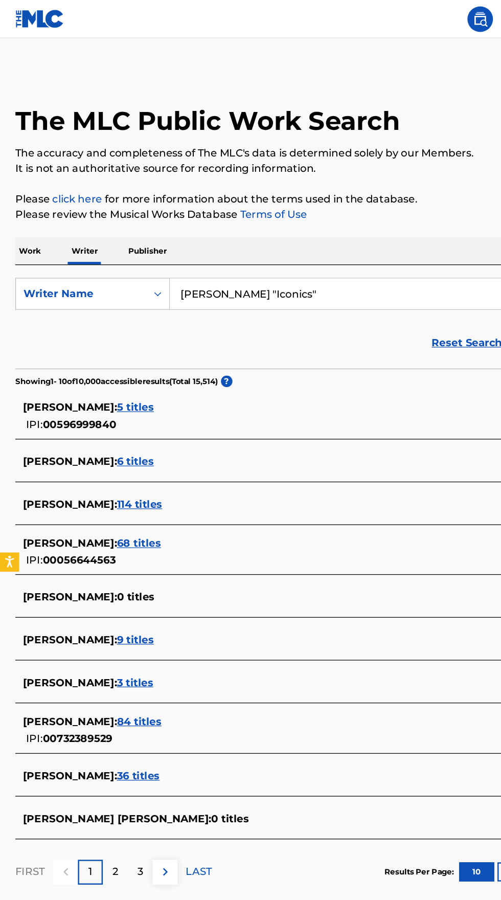
click at [94, 576] on span "EDUARDO MORENO PALACIOS :" at bounding box center [55, 578] width 75 height 10
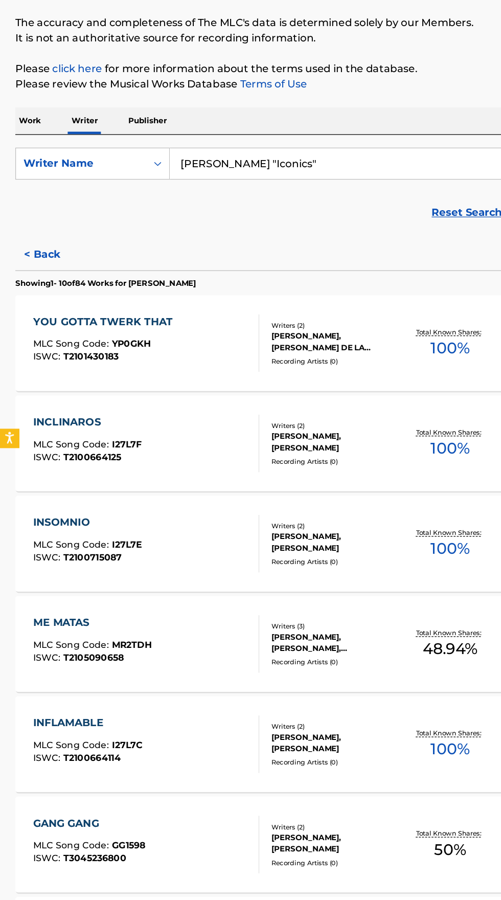
scroll to position [5, 0]
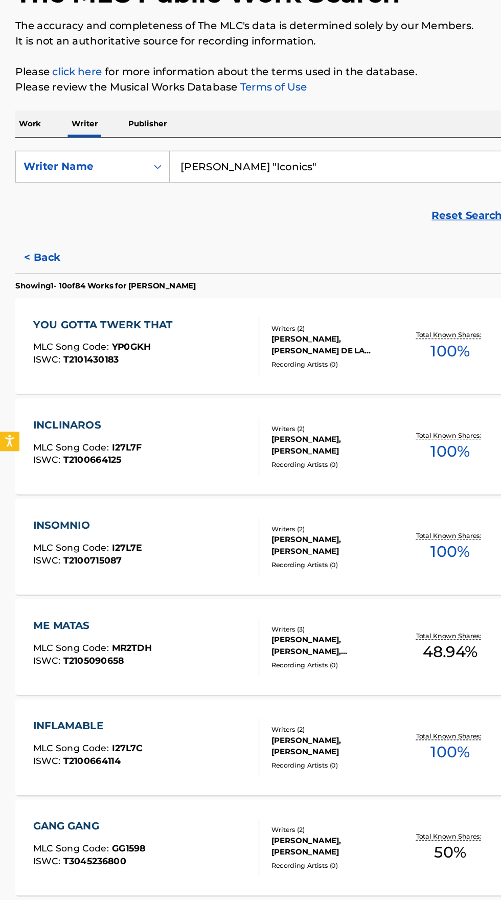
click at [36, 294] on button "< Back" at bounding box center [42, 303] width 61 height 26
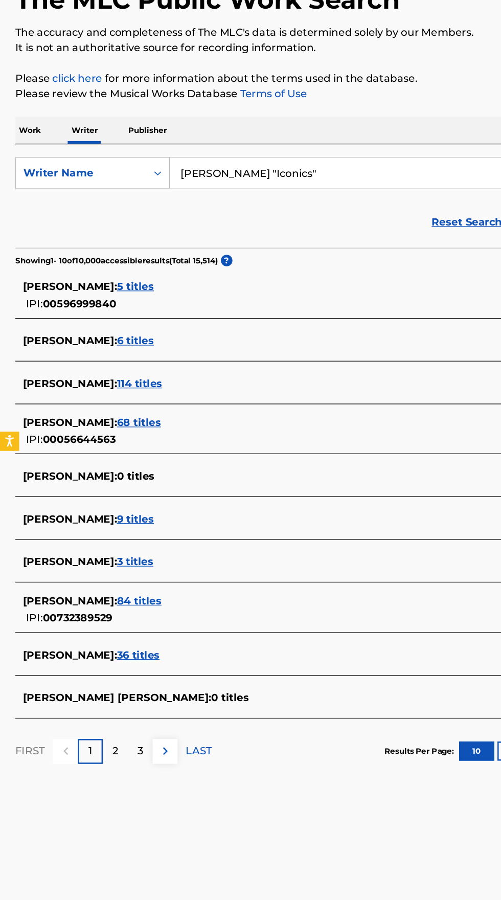
click at [77, 616] on span "EDUARDO MORENO PALACIOS :" at bounding box center [55, 621] width 75 height 10
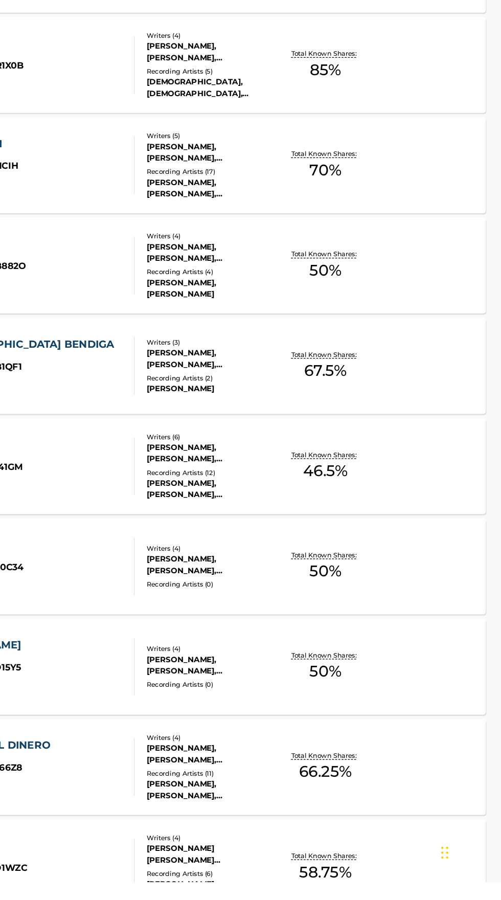
scroll to position [213, 0]
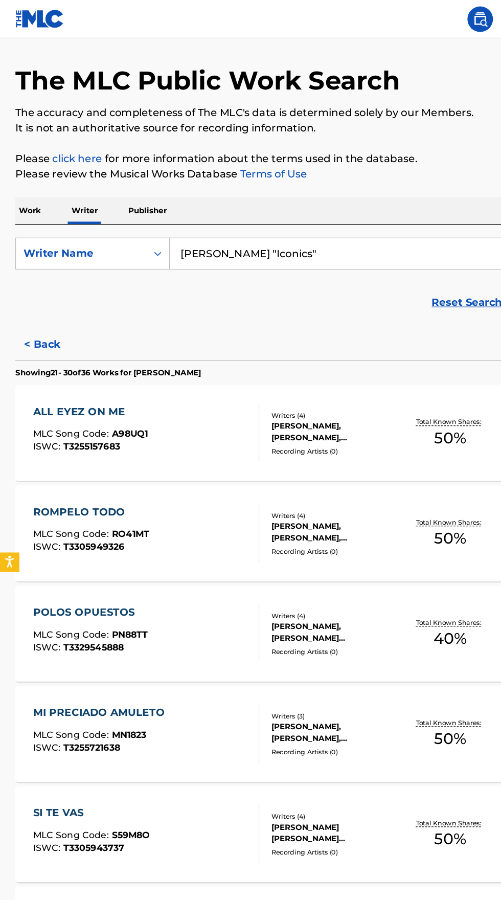
scroll to position [0, 0]
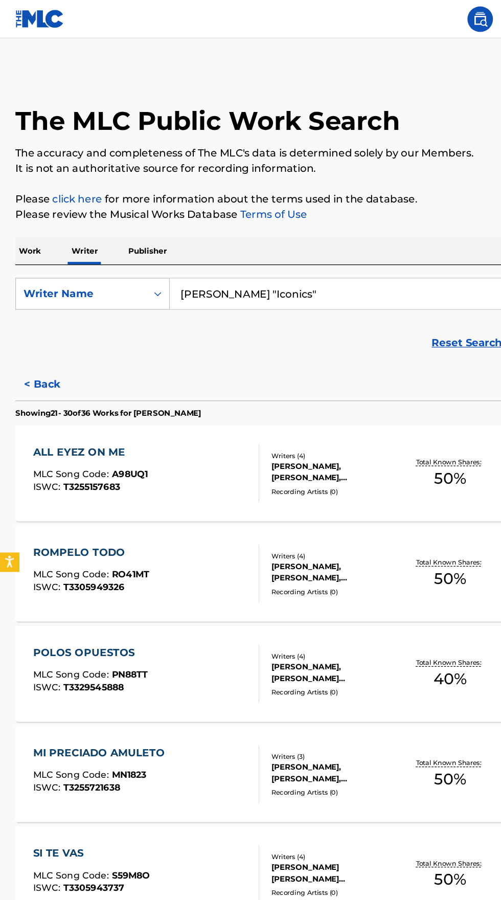
click at [46, 306] on button "< Back" at bounding box center [42, 308] width 61 height 26
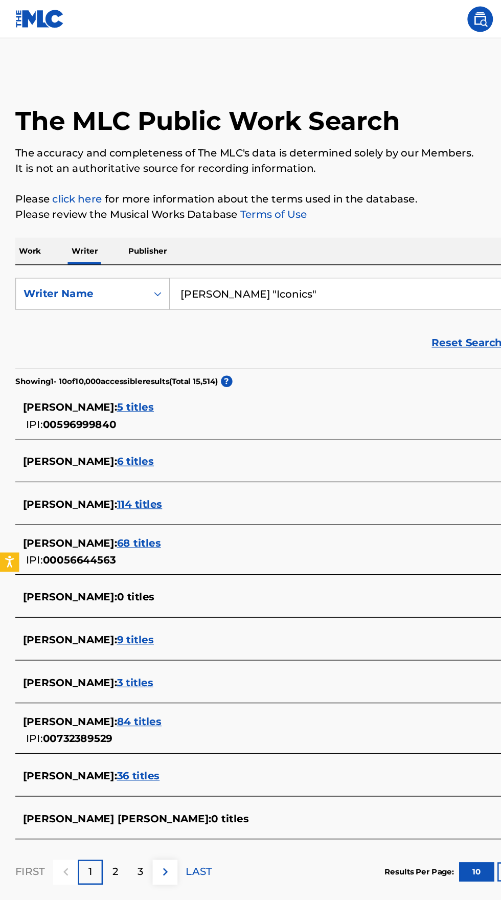
click at [94, 576] on span "EDUARDO MORENO PALACIOS :" at bounding box center [55, 578] width 75 height 10
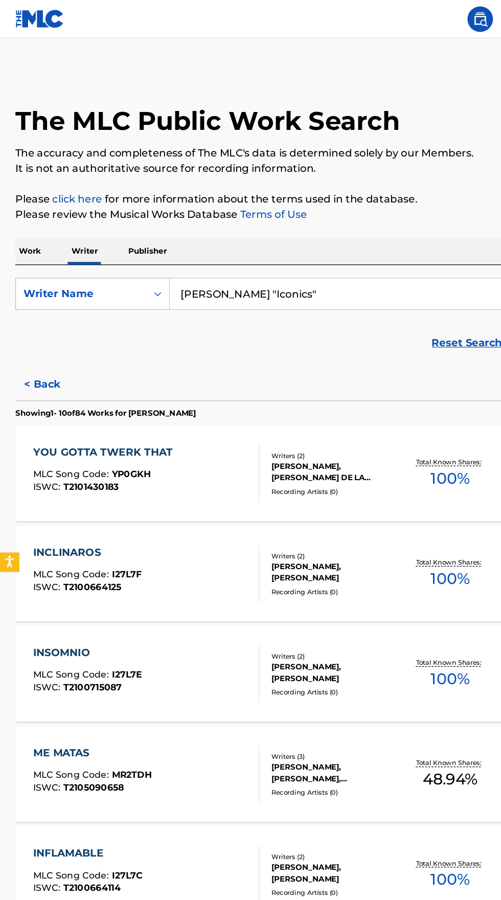
click at [119, 385] on div "MLC Song Code : YP0GKH" at bounding box center [85, 381] width 117 height 10
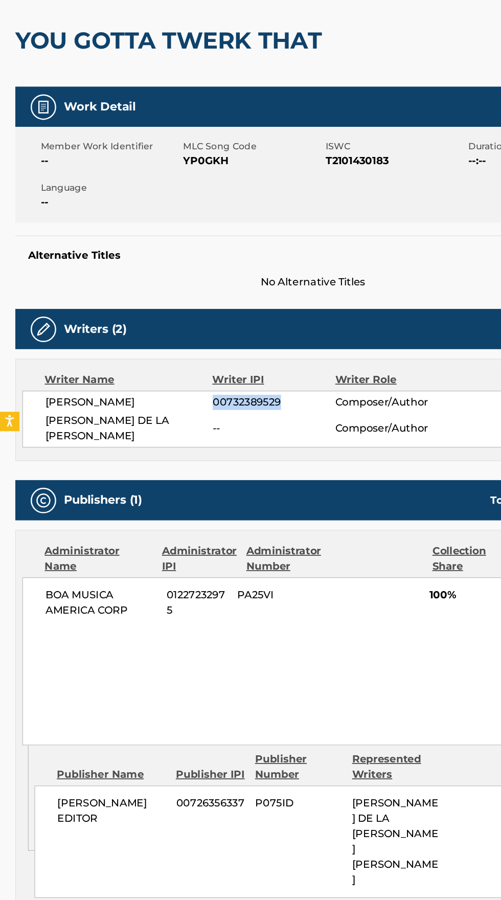
copy span "00732389529"
copy span "BOA MUSICA AMERICA CORP"
copy span "01227232975"
copy span "YP0GKH"
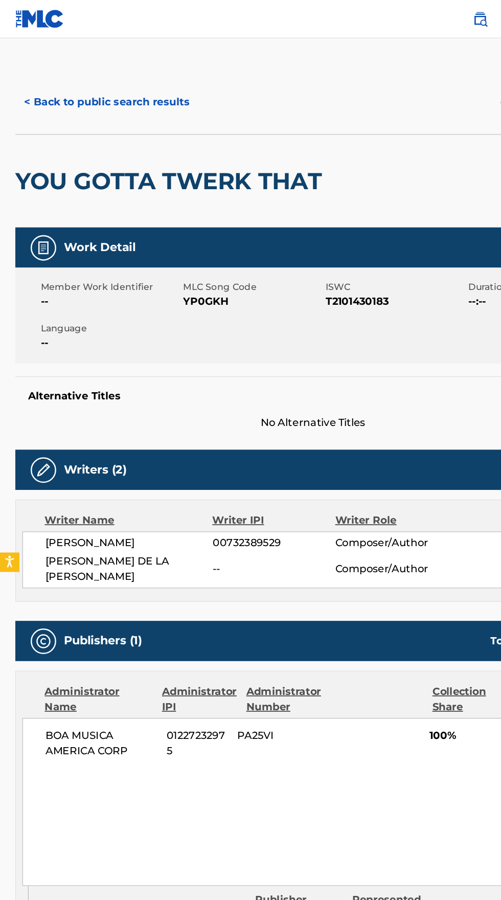
click at [78, 93] on button "< Back to public search results" at bounding box center [85, 82] width 147 height 26
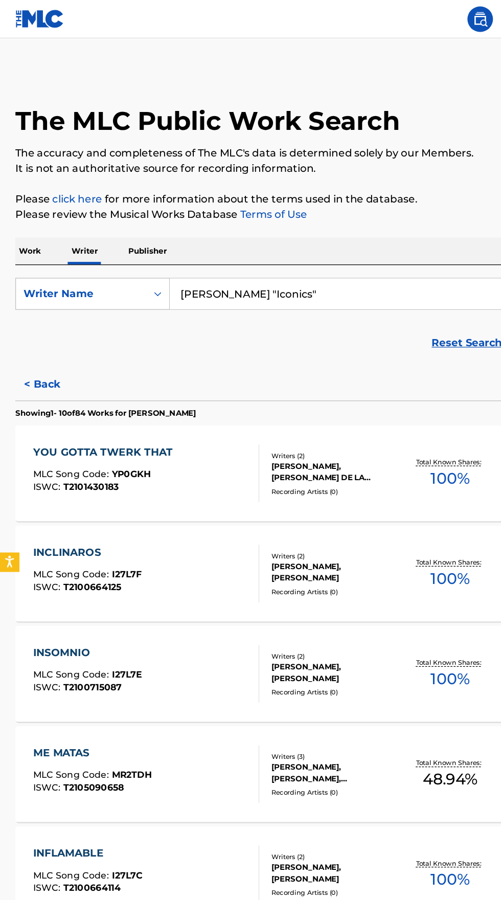
click at [312, 235] on input "Eduardo Moreno Palacios "Iconics"" at bounding box center [312, 235] width 352 height 25
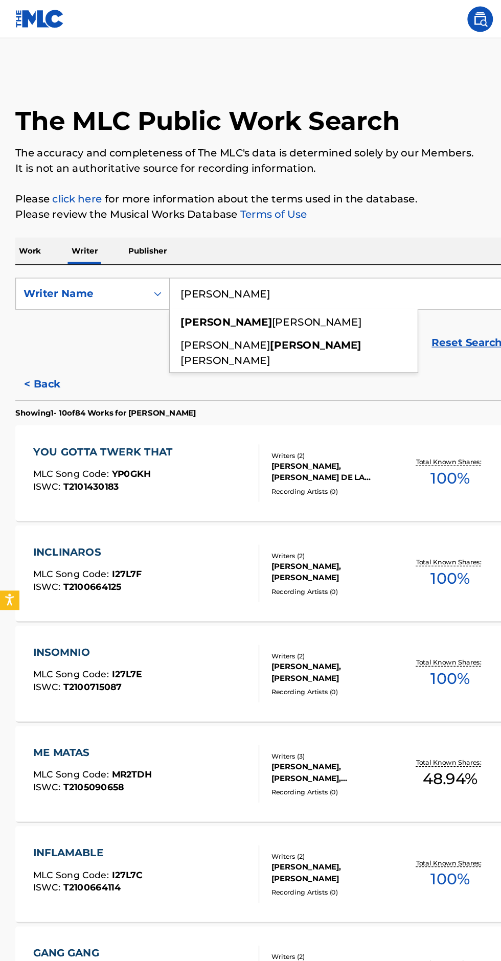
type input "Eduardo"
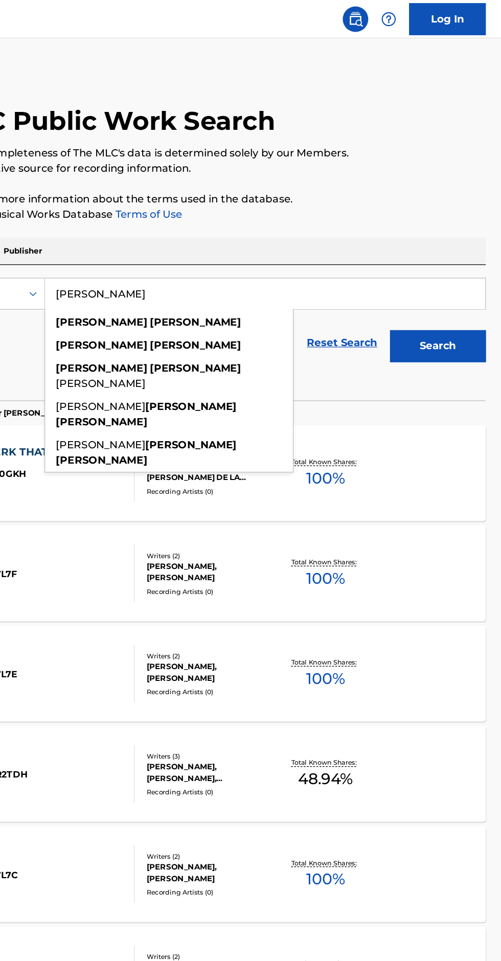
click at [466, 275] on button "Search" at bounding box center [450, 277] width 77 height 26
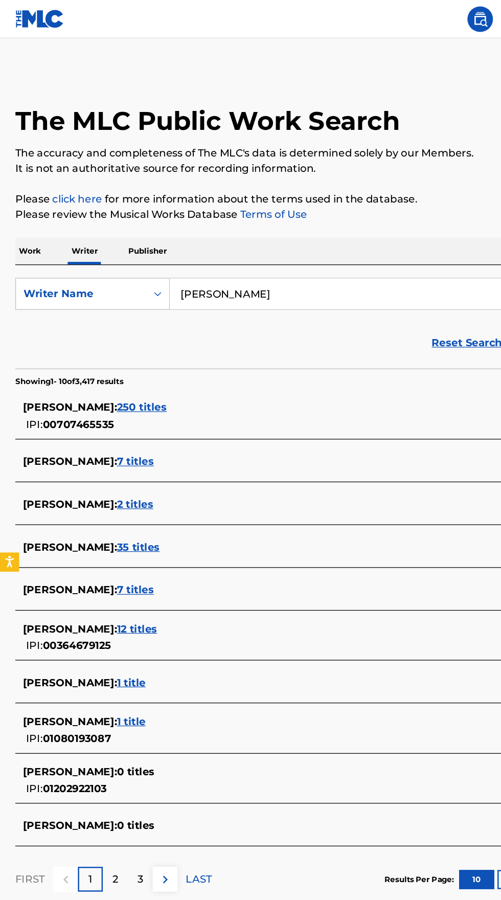
click at [245, 236] on input "[PERSON_NAME]" at bounding box center [312, 235] width 352 height 25
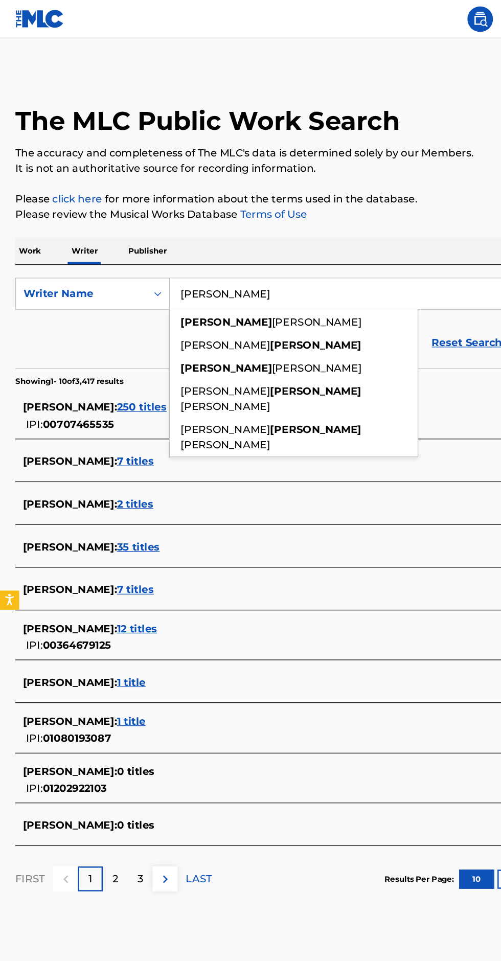
type input "[PERSON_NAME]"
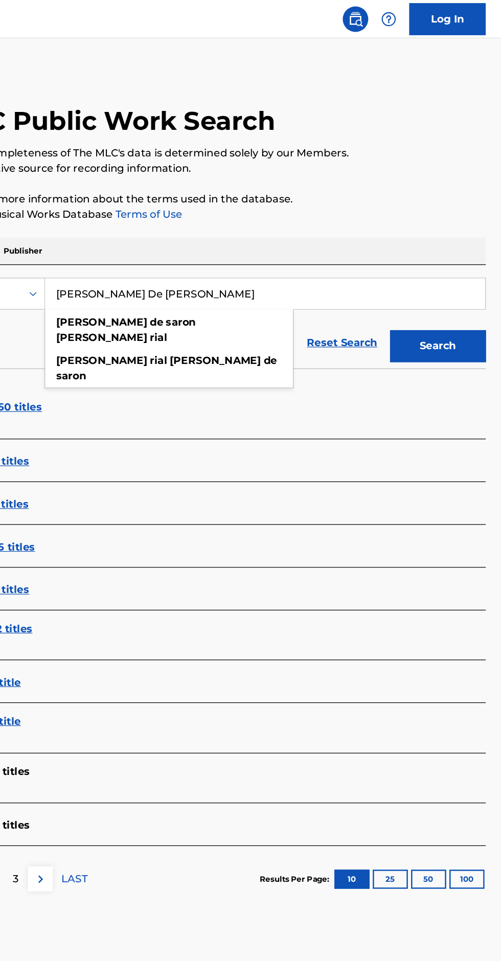
click at [461, 276] on button "Search" at bounding box center [450, 277] width 77 height 26
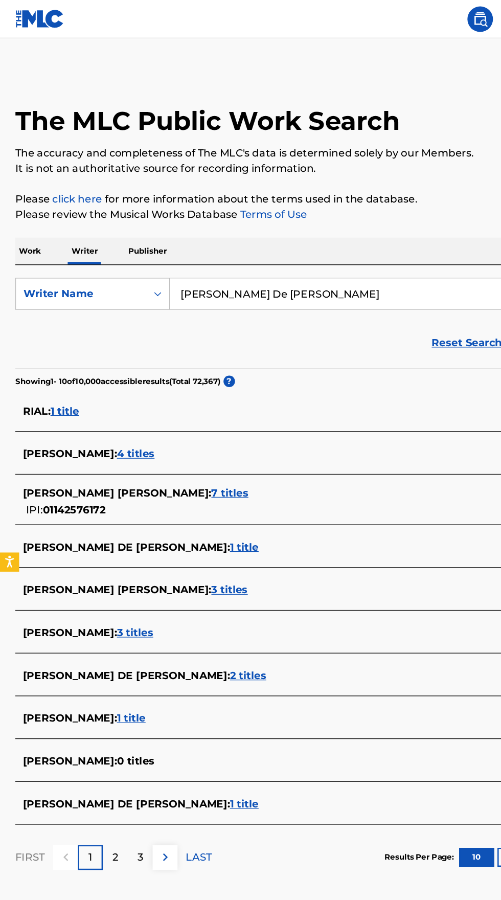
click at [283, 230] on input "Rosbely De [PERSON_NAME] Rial" at bounding box center [312, 235] width 352 height 25
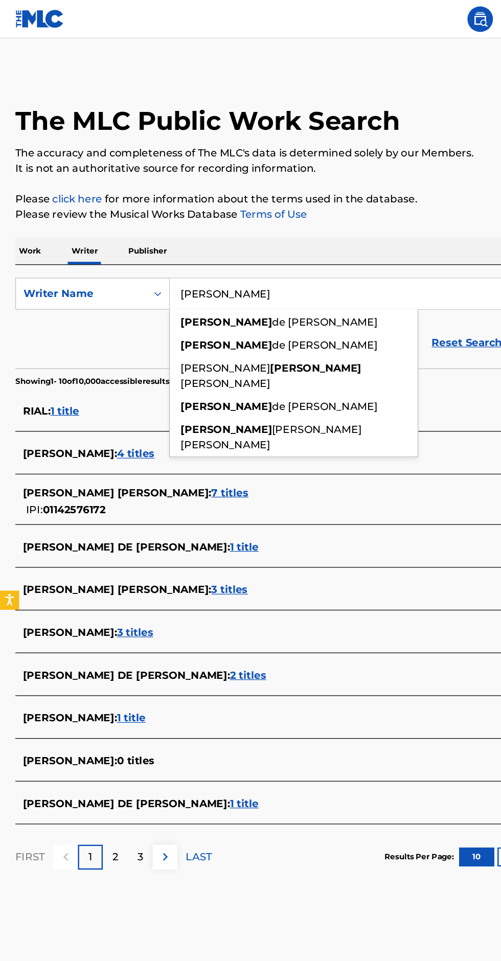
type input "Rosbely"
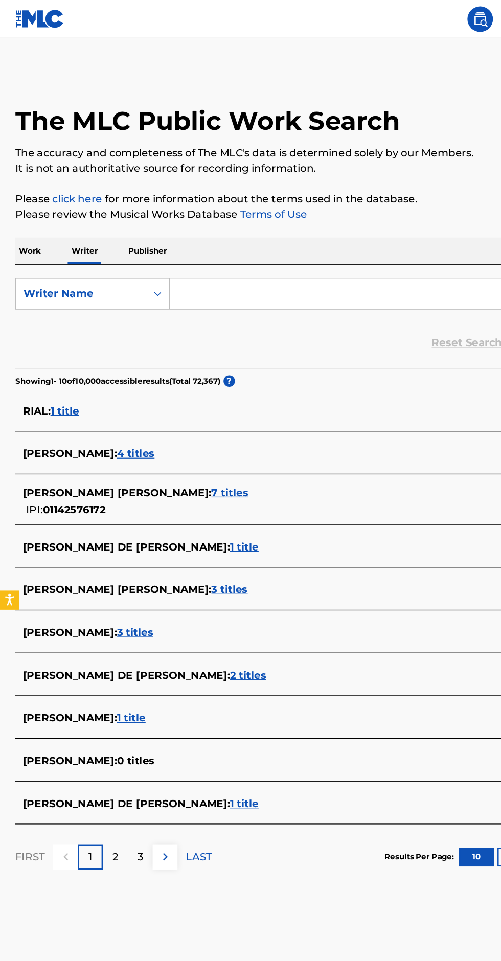
click at [24, 200] on p "Work" at bounding box center [24, 200] width 24 height 21
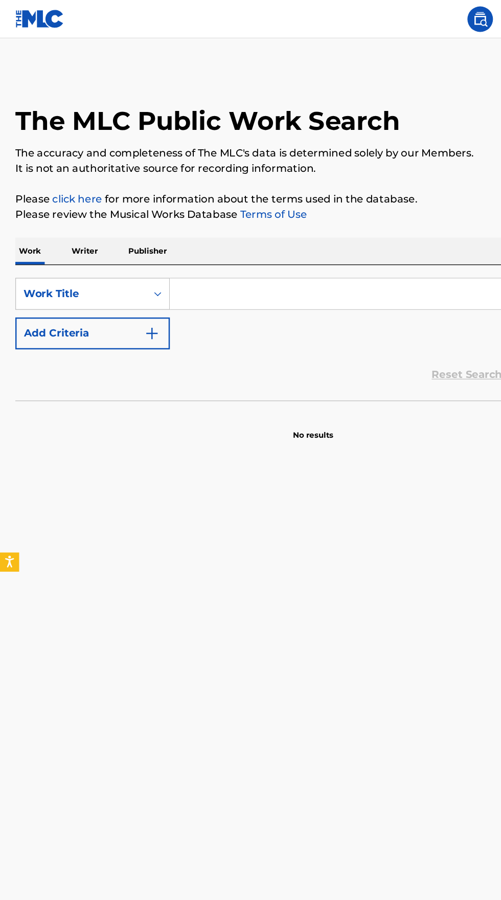
click at [199, 237] on input "Search Form" at bounding box center [312, 235] width 352 height 25
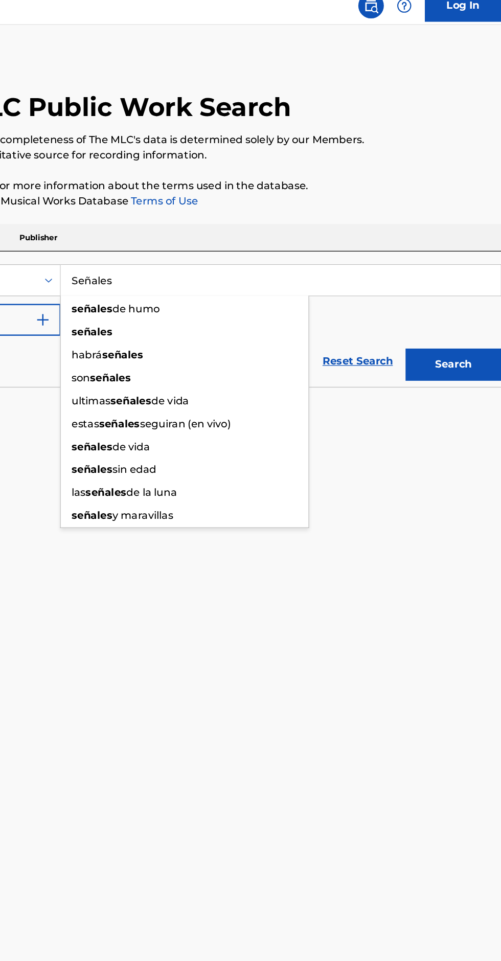
click at [170, 235] on input "Señales" at bounding box center [312, 235] width 352 height 25
click at [158, 231] on input "Señales" at bounding box center [312, 235] width 352 height 25
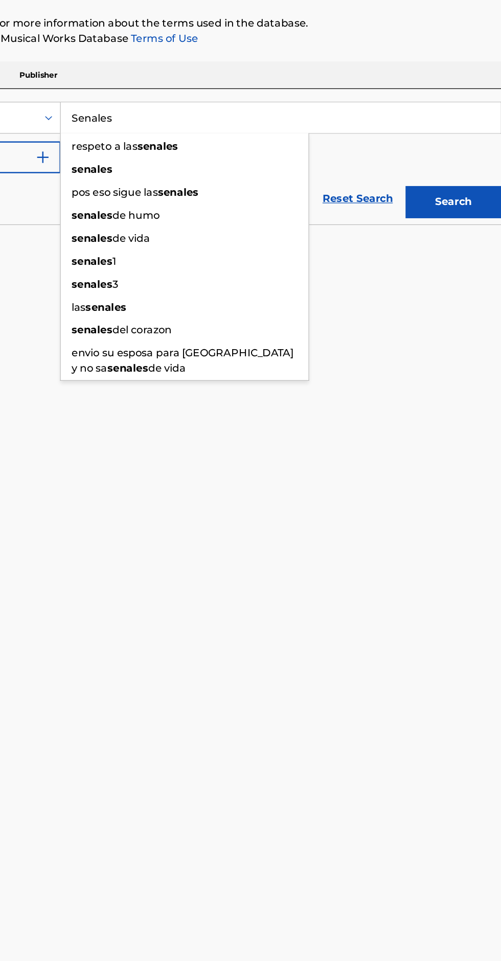
type input "Senales"
click at [119, 264] on img "Search Form" at bounding box center [122, 267] width 12 height 12
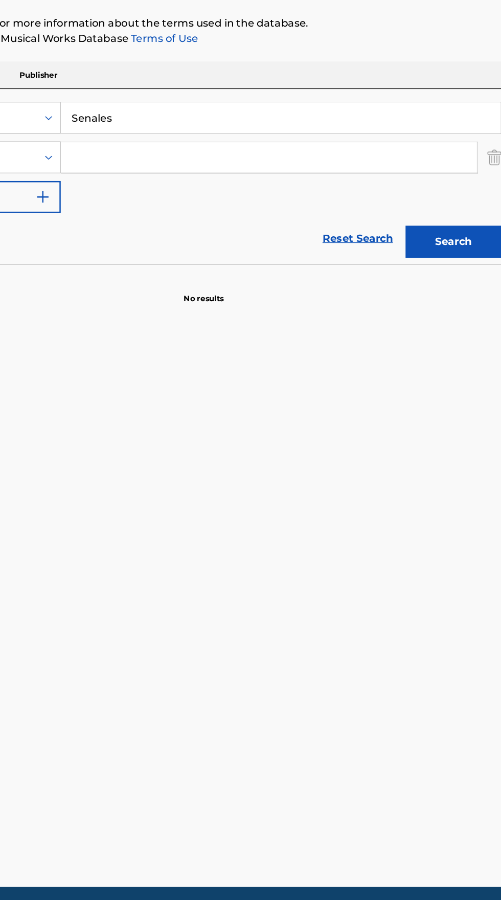
click at [270, 264] on input "Search Form" at bounding box center [302, 267] width 333 height 25
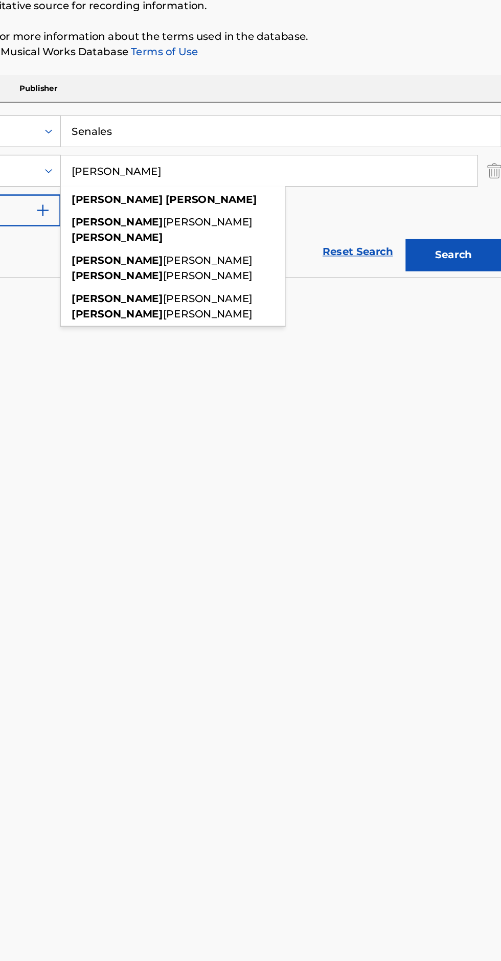
type input "Daniel Sorzano"
click at [465, 337] on button "Search" at bounding box center [450, 335] width 77 height 26
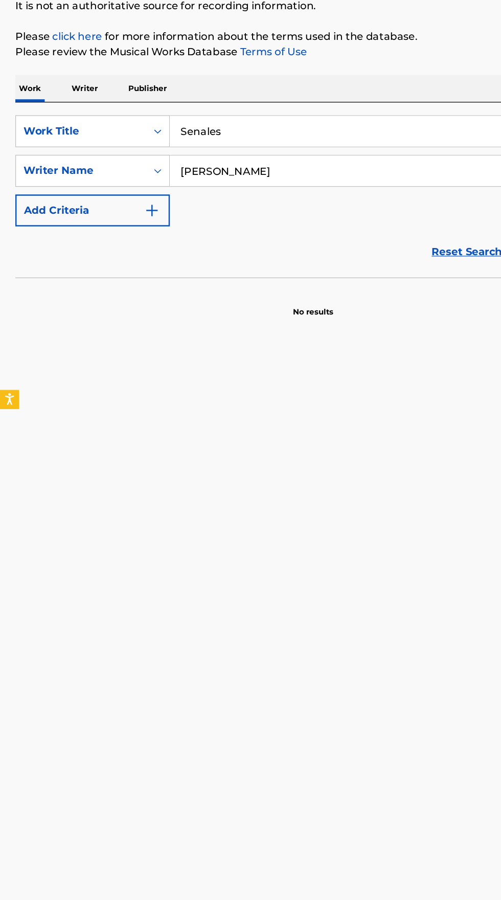
click at [62, 197] on p "Writer" at bounding box center [67, 200] width 27 height 21
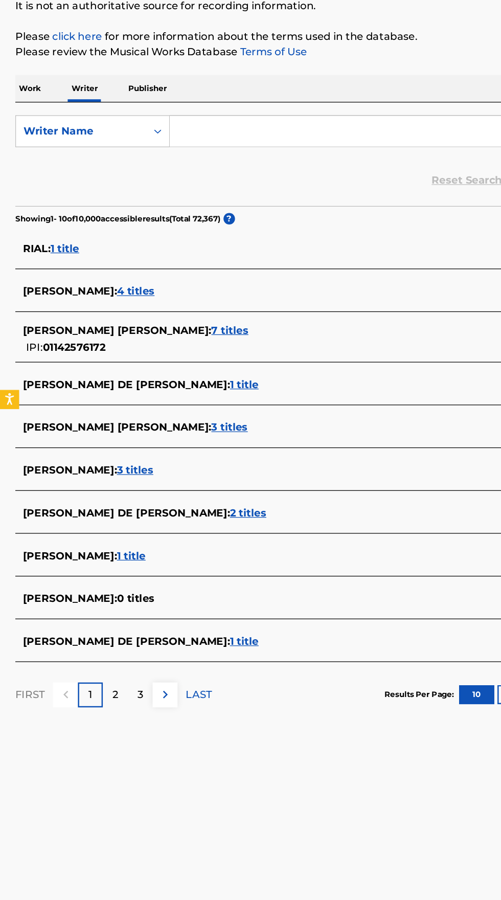
click at [252, 234] on input "Search Form" at bounding box center [312, 235] width 352 height 25
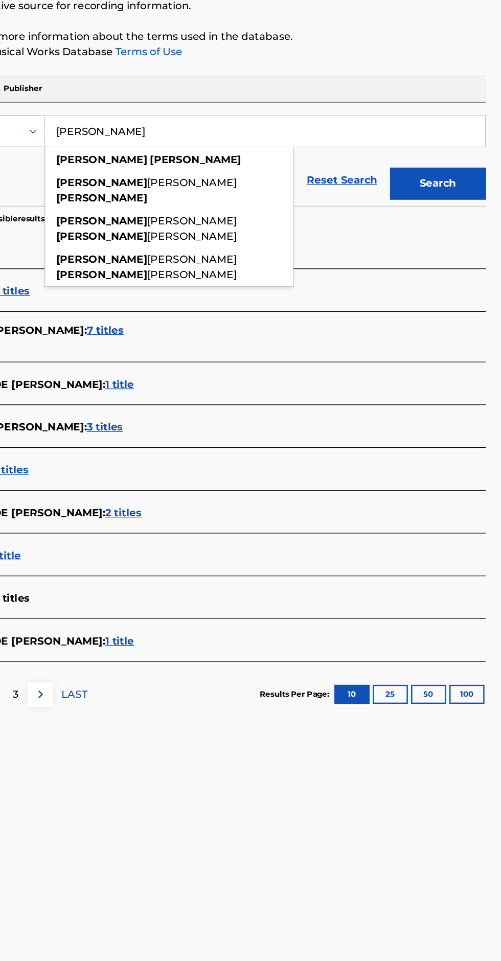
type input "Daniel Sorzano"
click at [468, 269] on button "Search" at bounding box center [450, 277] width 77 height 26
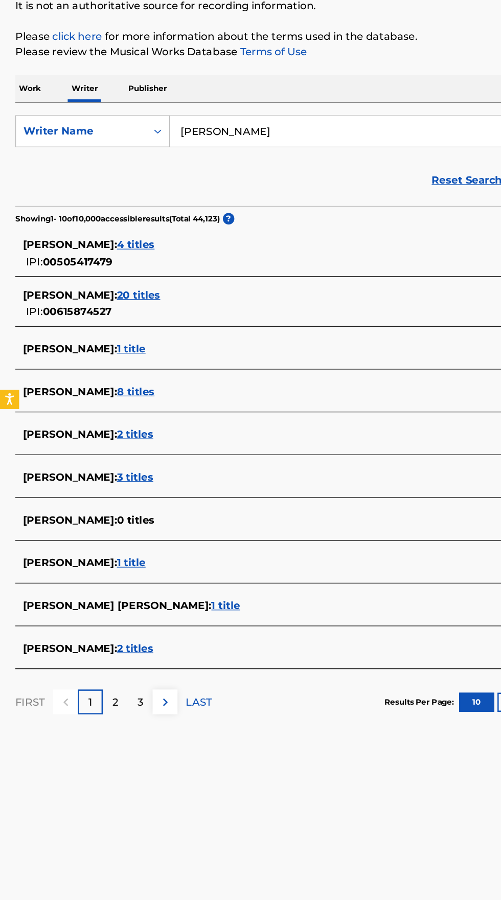
click at [84, 580] on span "DANIEL SORZANO :" at bounding box center [55, 581] width 75 height 10
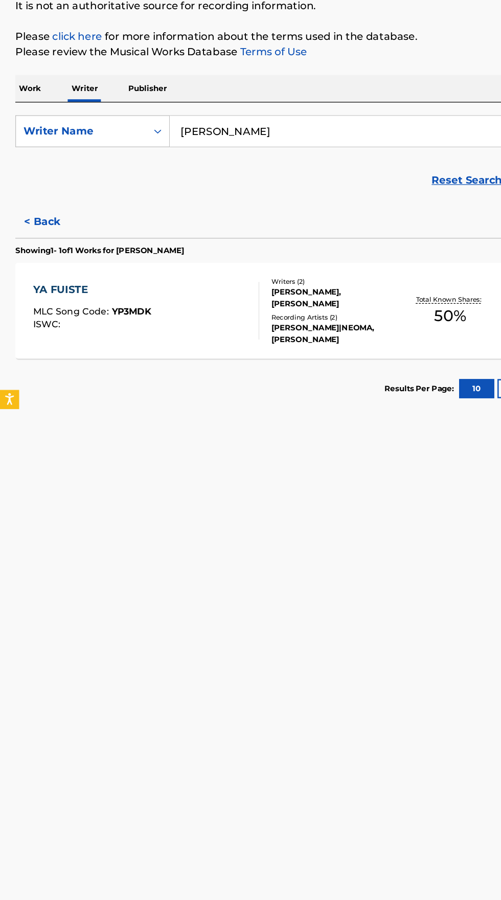
click at [133, 381] on div "YA FUISTE MLC Song Code : YP3MDK ISWC :" at bounding box center [117, 379] width 181 height 46
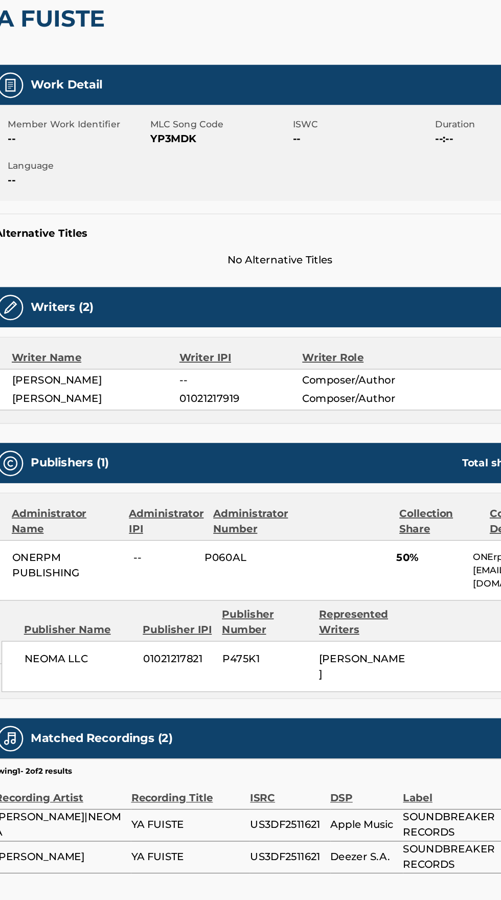
click at [235, 611] on div "ONERPM PUBLISHING -- P060AL 50% ONErpm Publishing publishing-conflicts@onerpm.c…" at bounding box center [250, 586] width 465 height 49
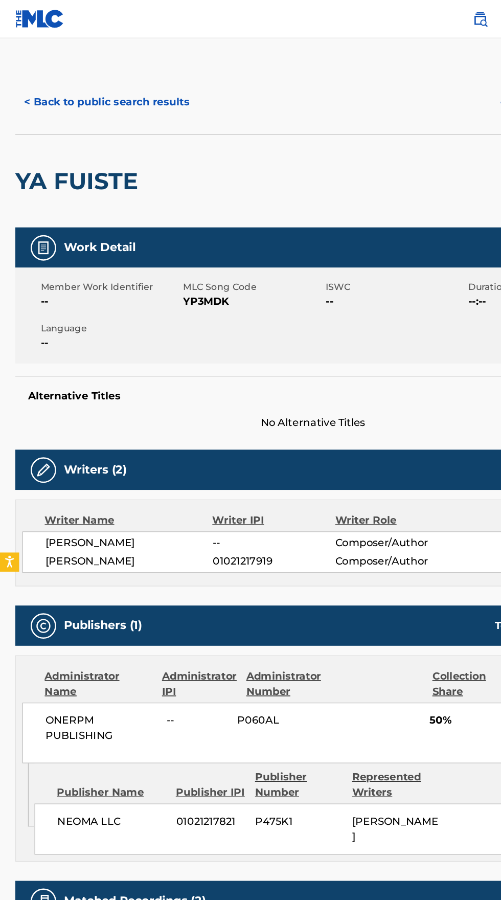
click at [88, 78] on button "< Back to public search results" at bounding box center [85, 82] width 147 height 26
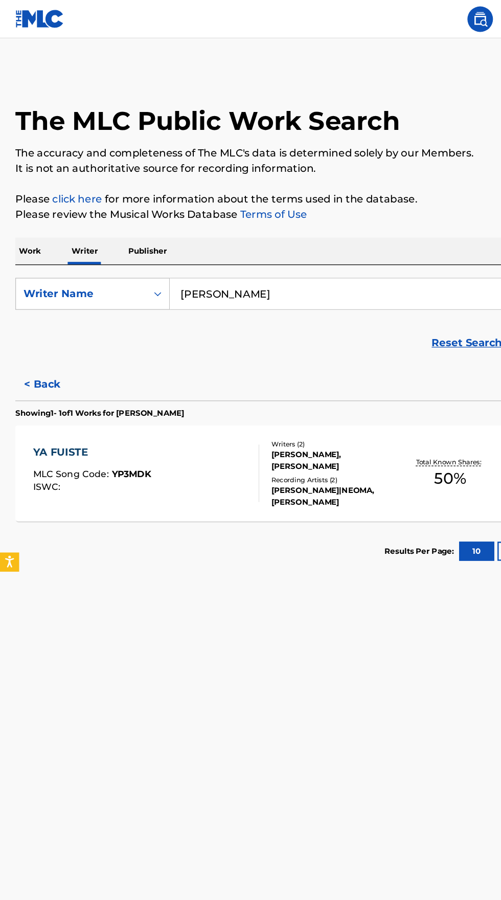
click at [35, 307] on button "< Back" at bounding box center [42, 308] width 61 height 26
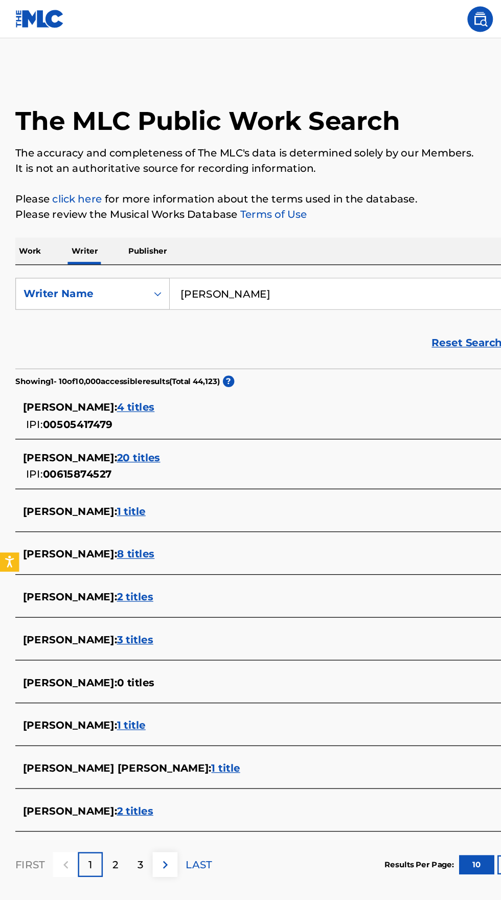
click at [256, 232] on input "Daniel Sorzano" at bounding box center [312, 235] width 352 height 25
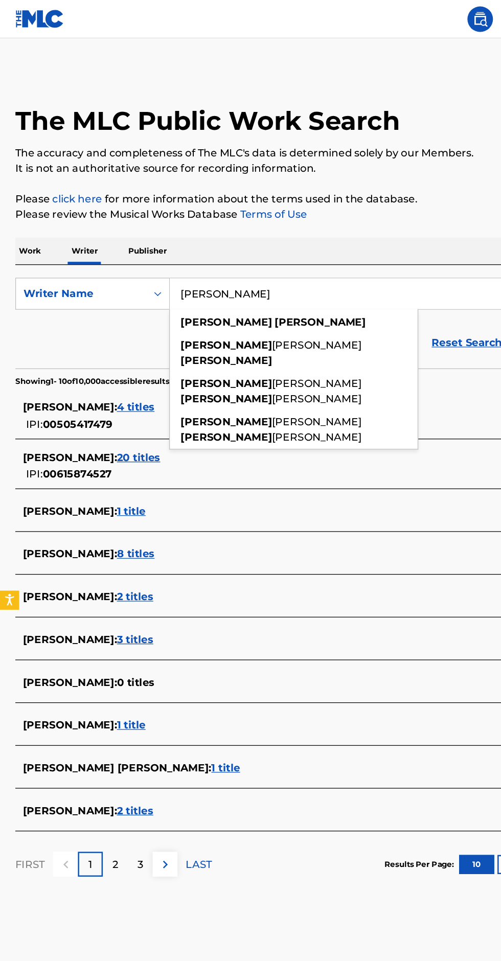
click at [24, 199] on p "Work" at bounding box center [24, 200] width 24 height 21
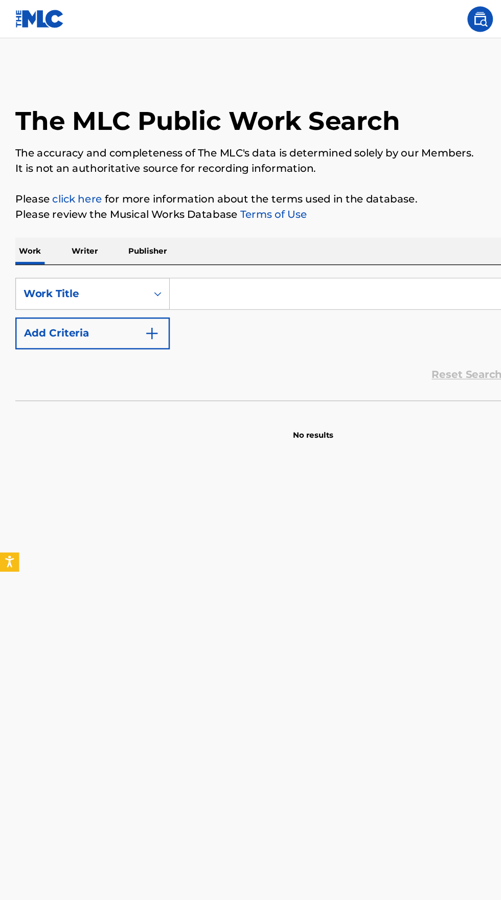
click at [209, 235] on input "Search Form" at bounding box center [312, 235] width 352 height 25
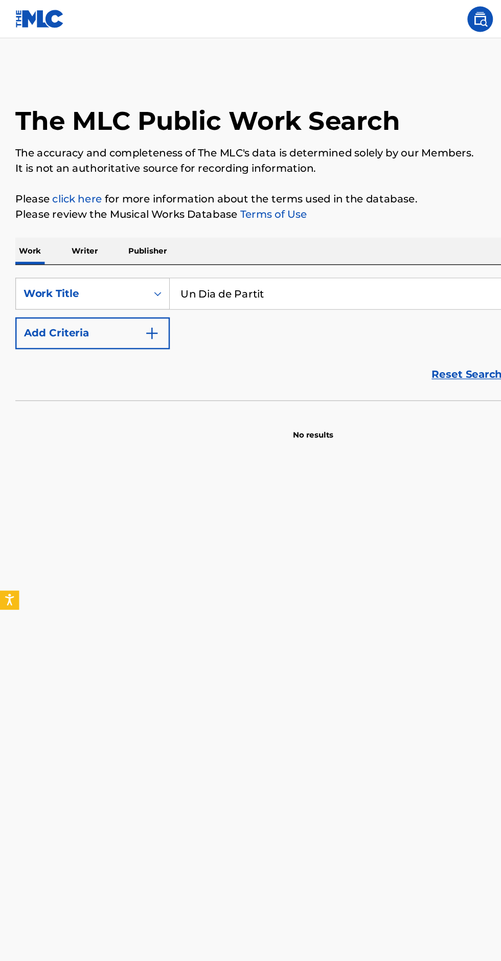
type input "Un Dia de Partit"
click at [126, 265] on img "Search Form" at bounding box center [122, 267] width 12 height 12
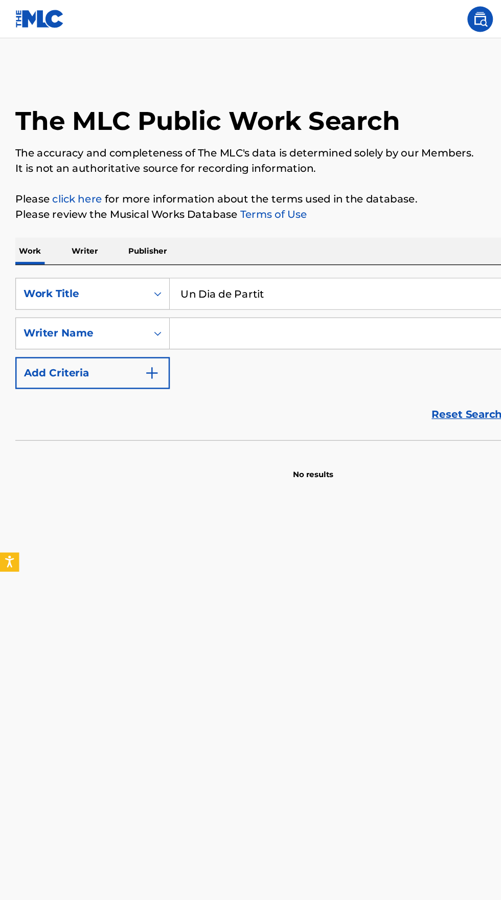
click at [250, 265] on input "Search Form" at bounding box center [302, 267] width 333 height 25
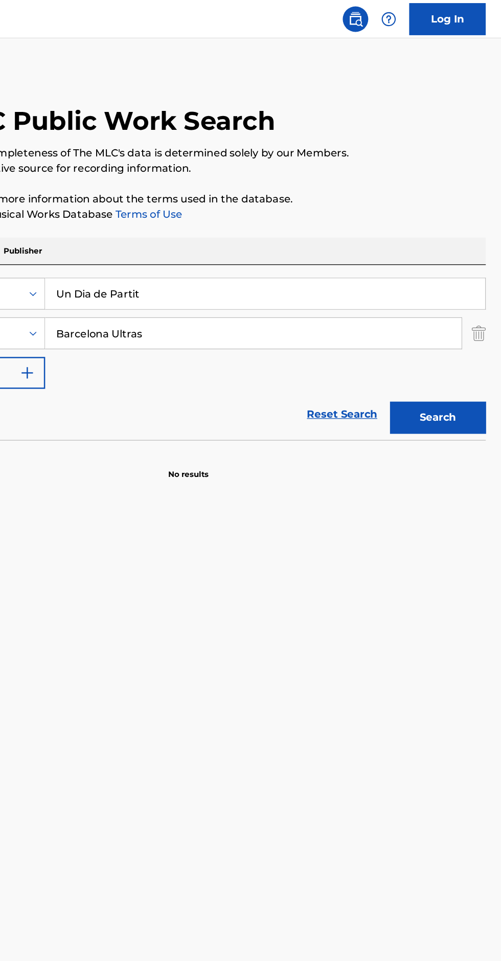
type input "Barcelona Ultras"
click at [447, 326] on button "Search" at bounding box center [450, 335] width 77 height 26
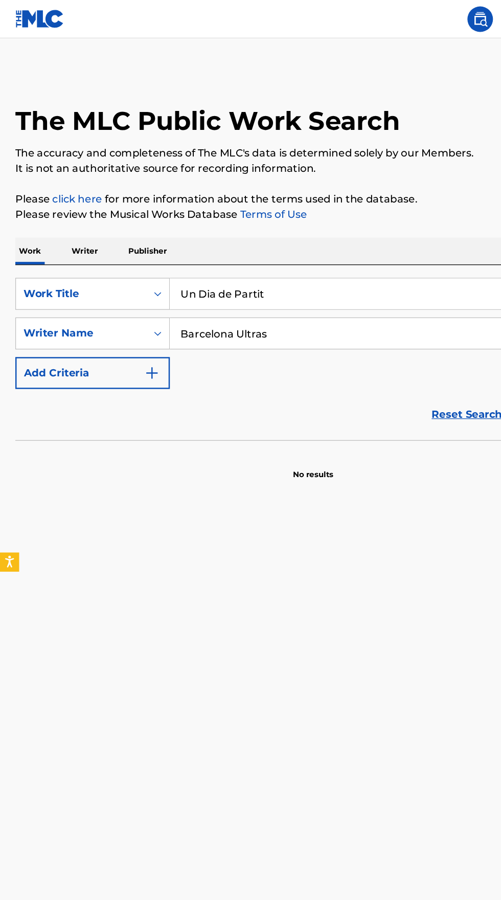
click at [72, 197] on p "Writer" at bounding box center [67, 200] width 27 height 21
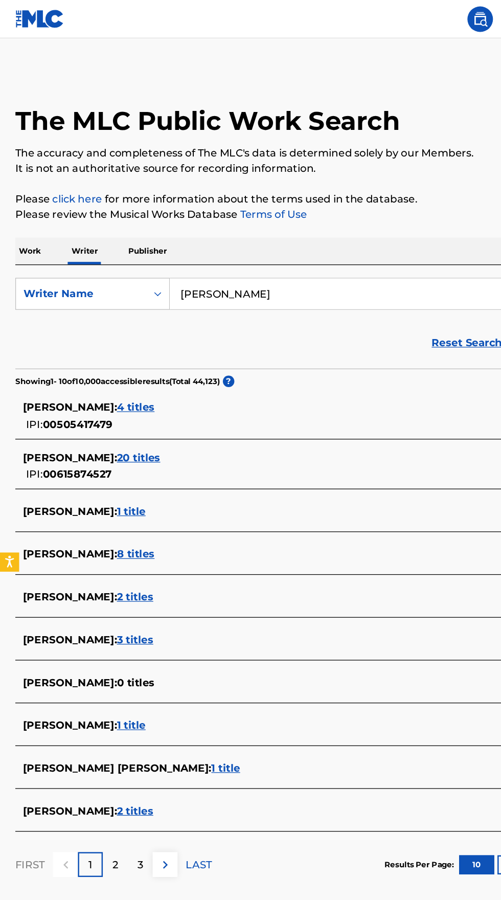
click at [263, 230] on input "Daniel Sorzano" at bounding box center [312, 235] width 352 height 25
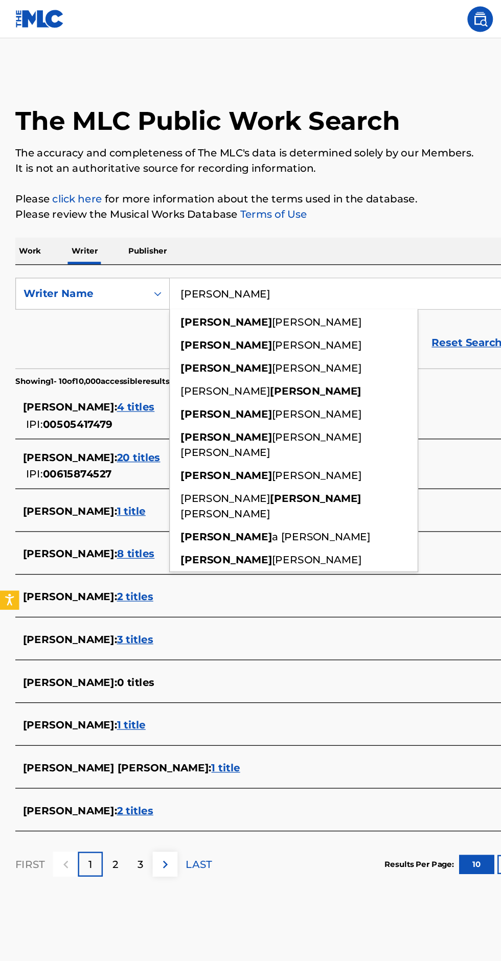
type input "Daniel"
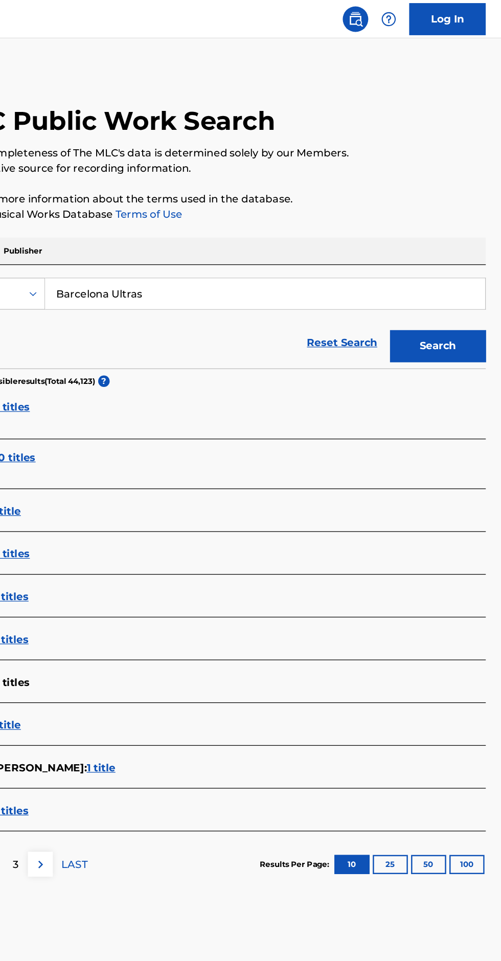
type input "Barcelona Ultras"
click at [466, 270] on button "Search" at bounding box center [450, 277] width 77 height 26
